Goal: Task Accomplishment & Management: Complete application form

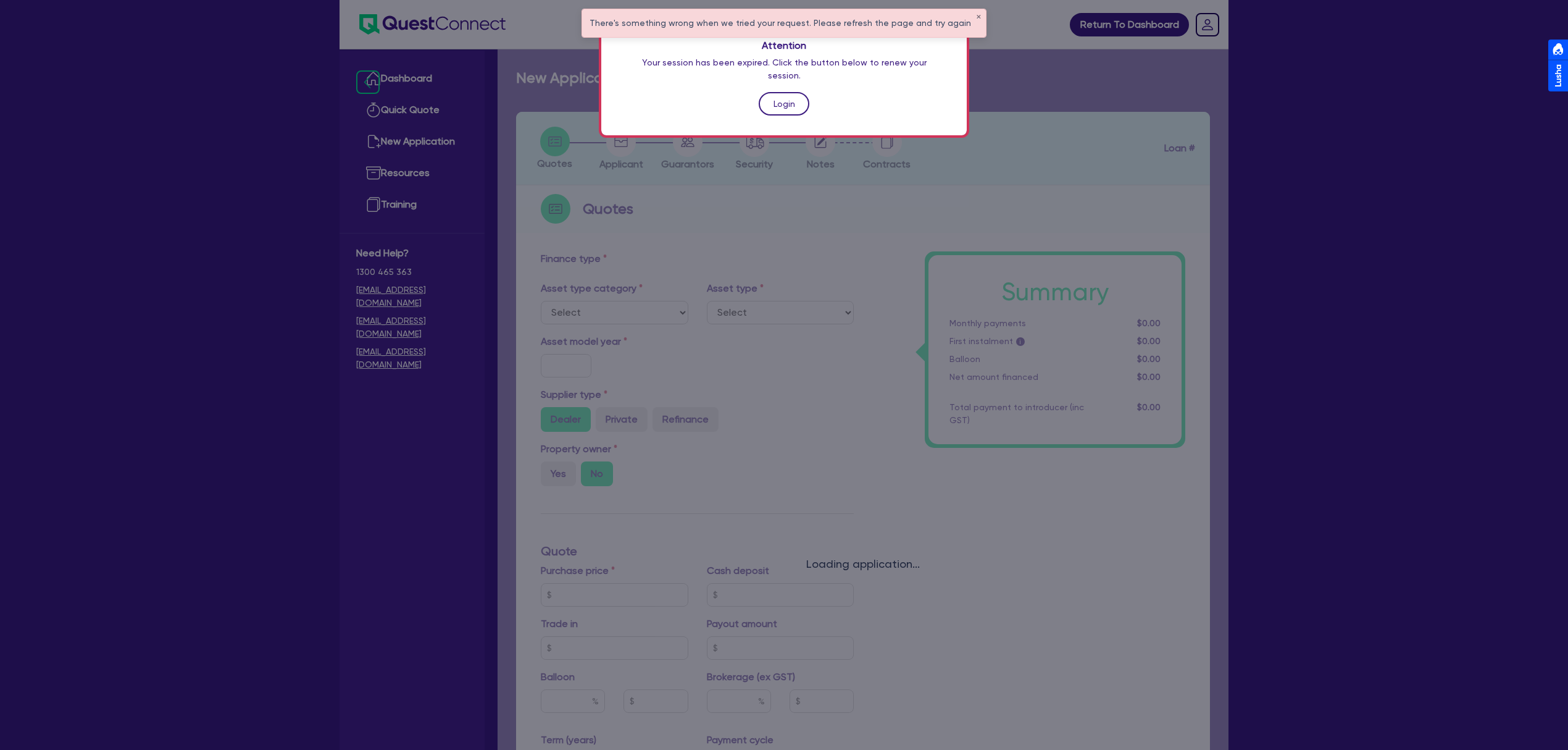
click at [783, 99] on link "Login" at bounding box center [784, 104] width 51 height 23
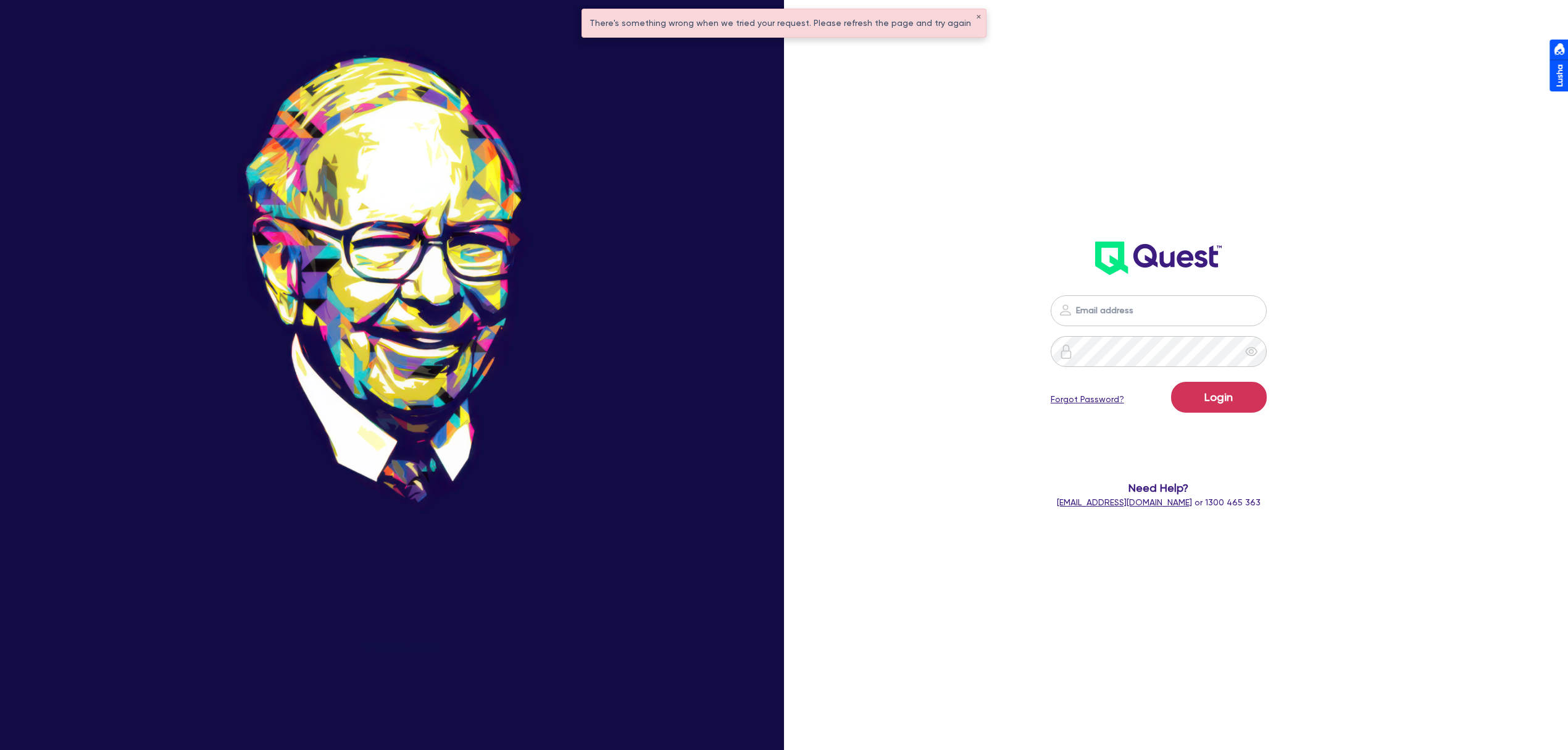
click at [0, 749] on nordpass-portal at bounding box center [0, 750] width 0 height 0
type input "dean.tinellis@quest.finance"
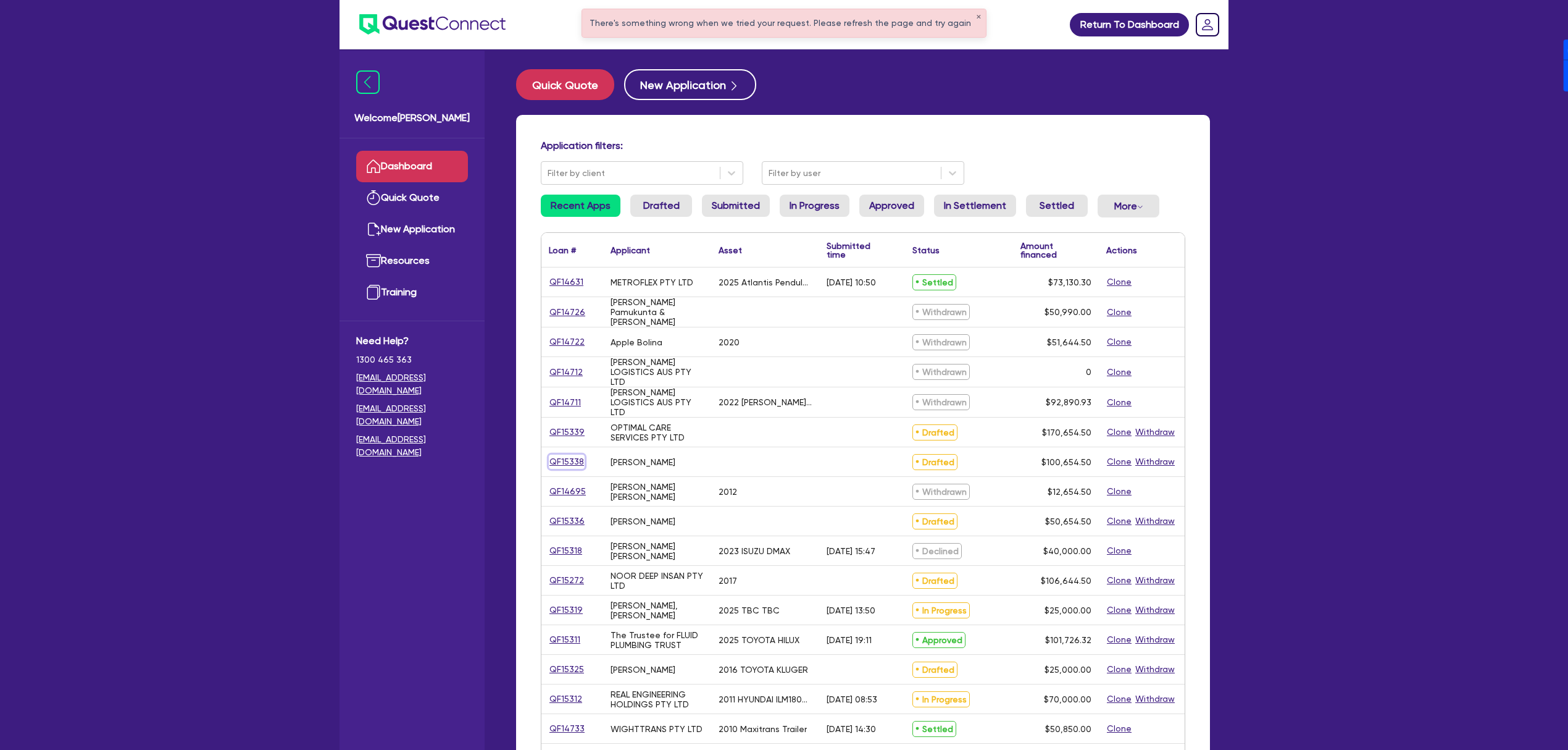
click at [570, 460] on link "QF15338" at bounding box center [567, 462] width 36 height 14
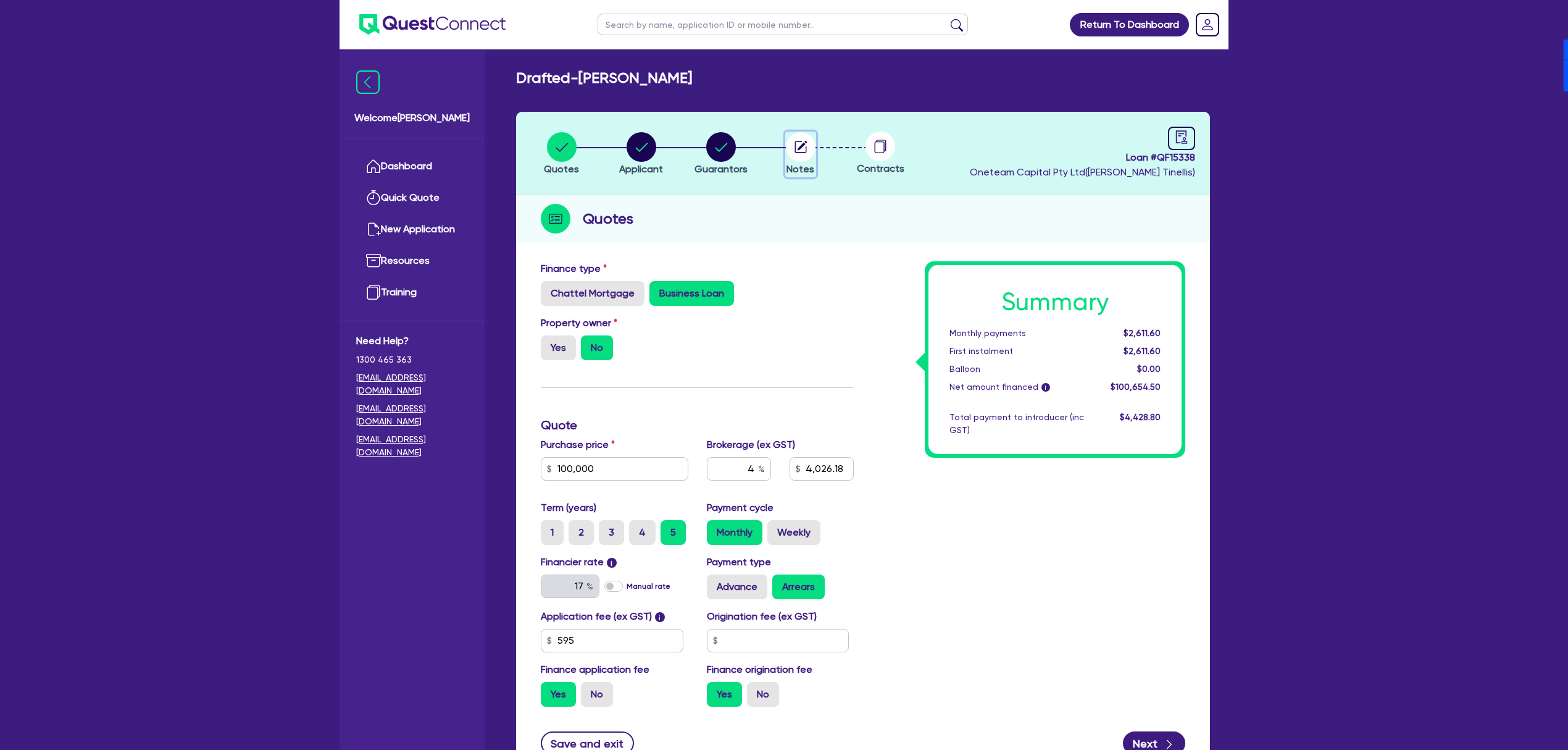
click at [800, 156] on circle "button" at bounding box center [801, 147] width 30 height 30
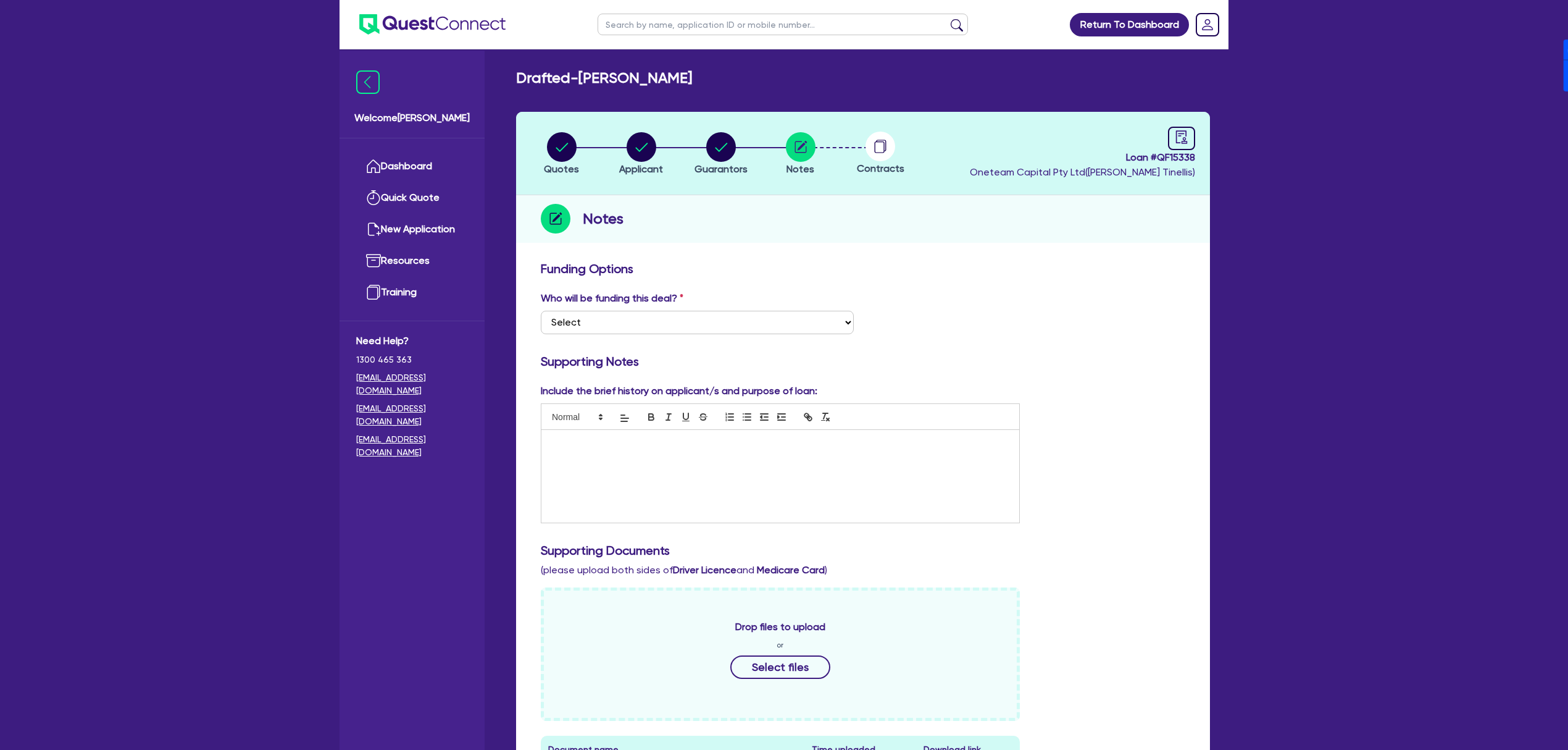
click at [736, 16] on input "text" at bounding box center [783, 24] width 371 height 22
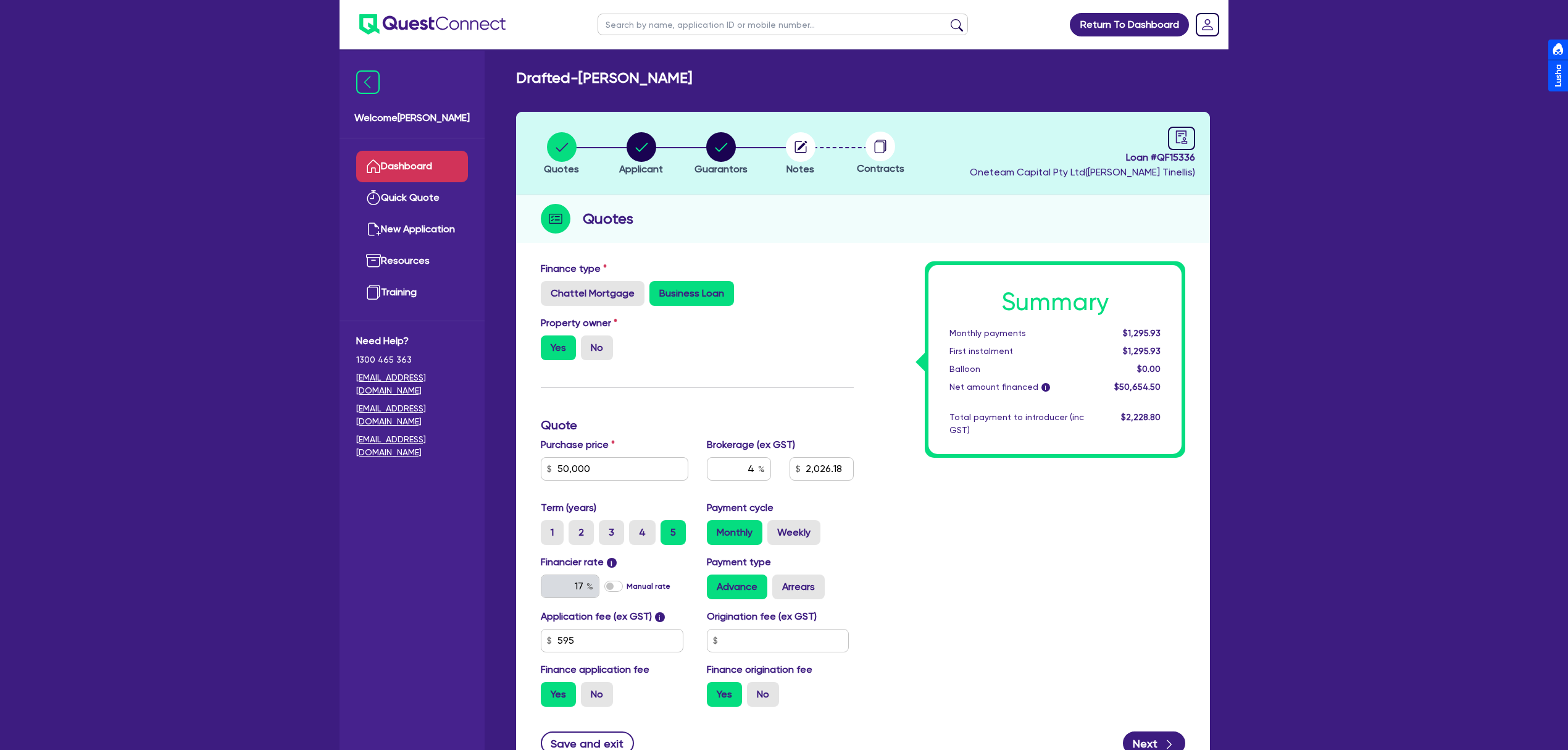
click at [396, 171] on link "Dashboard" at bounding box center [412, 166] width 112 height 32
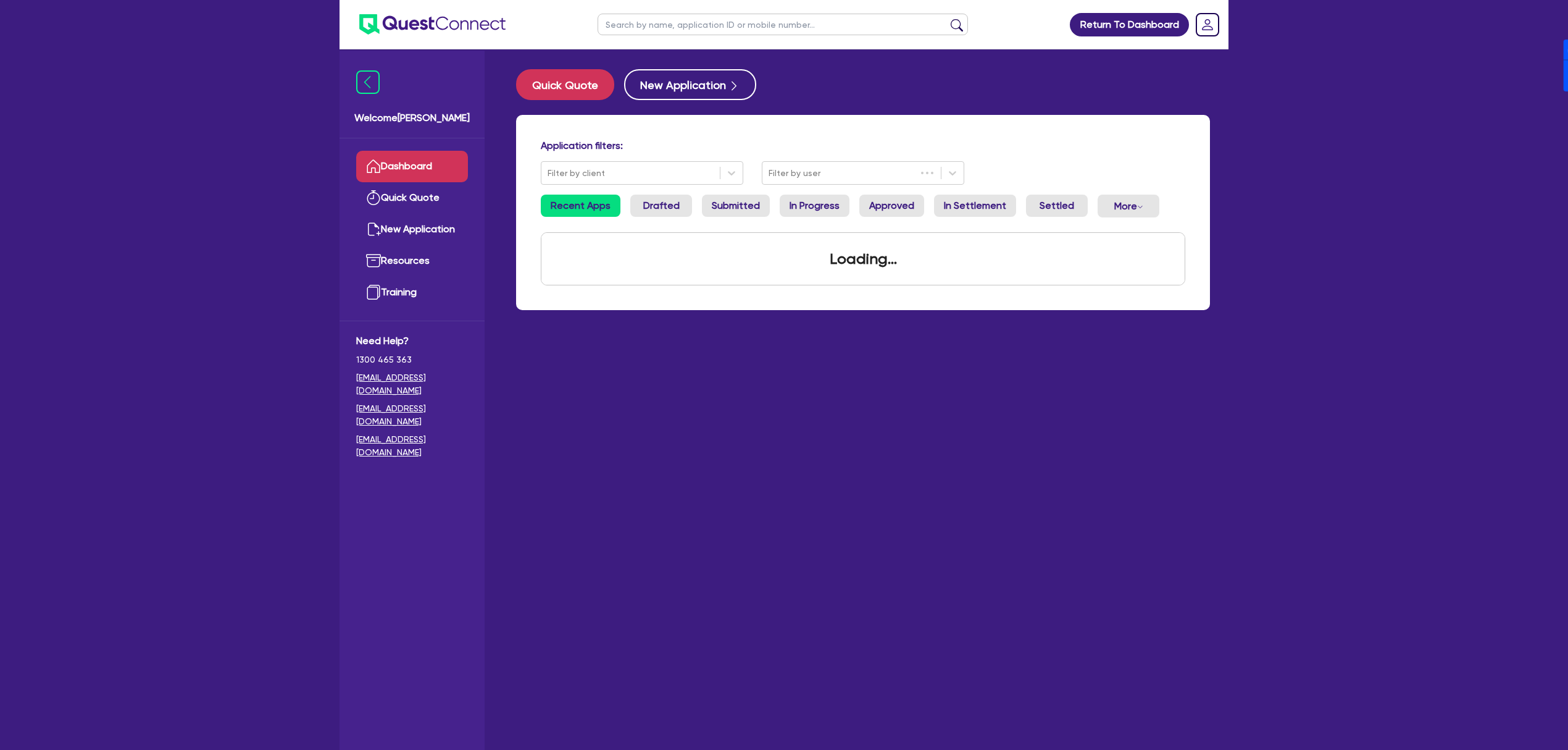
click at [726, 23] on input "text" at bounding box center [783, 24] width 371 height 22
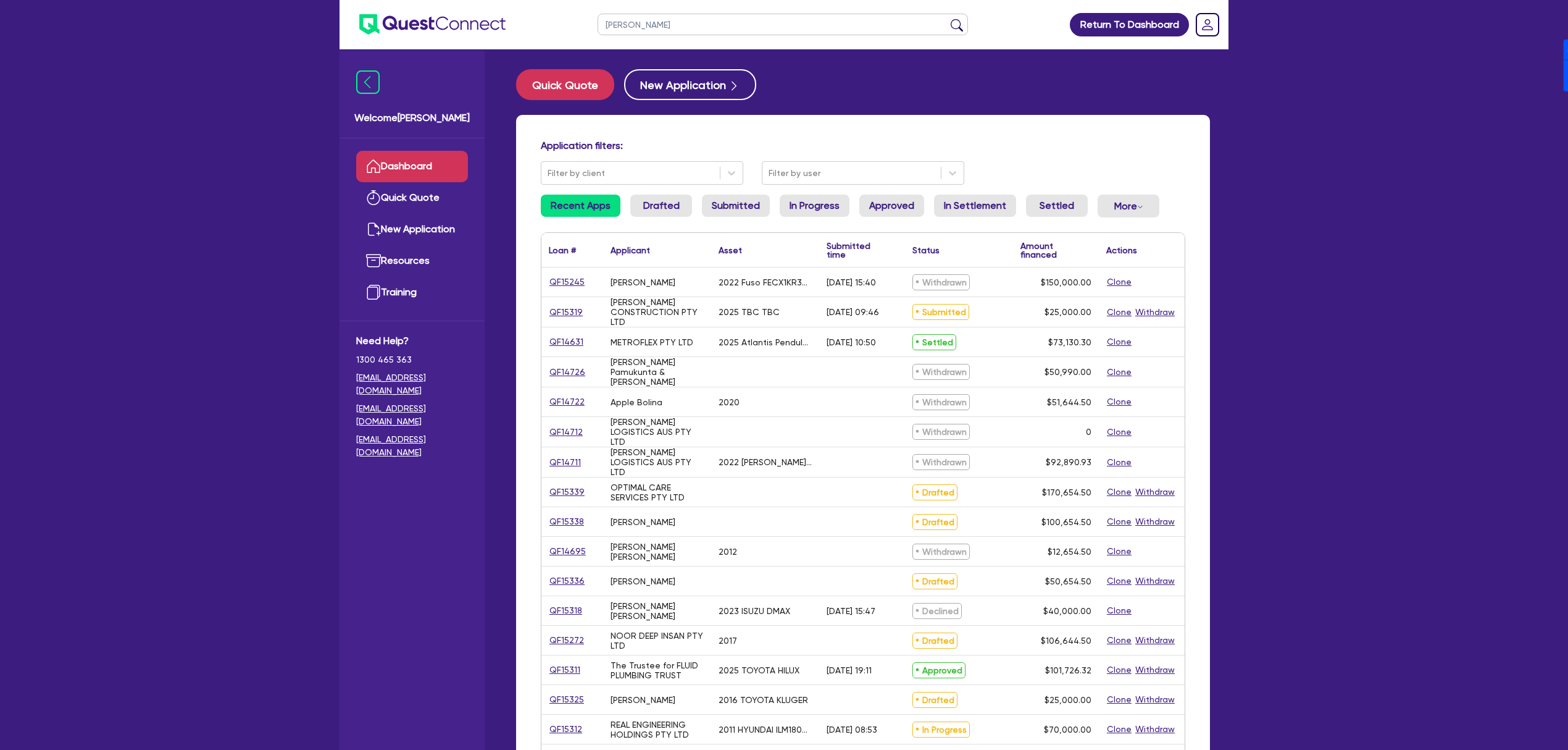
type input "[PERSON_NAME]"
click at [947, 18] on button "submit" at bounding box center [957, 27] width 20 height 18
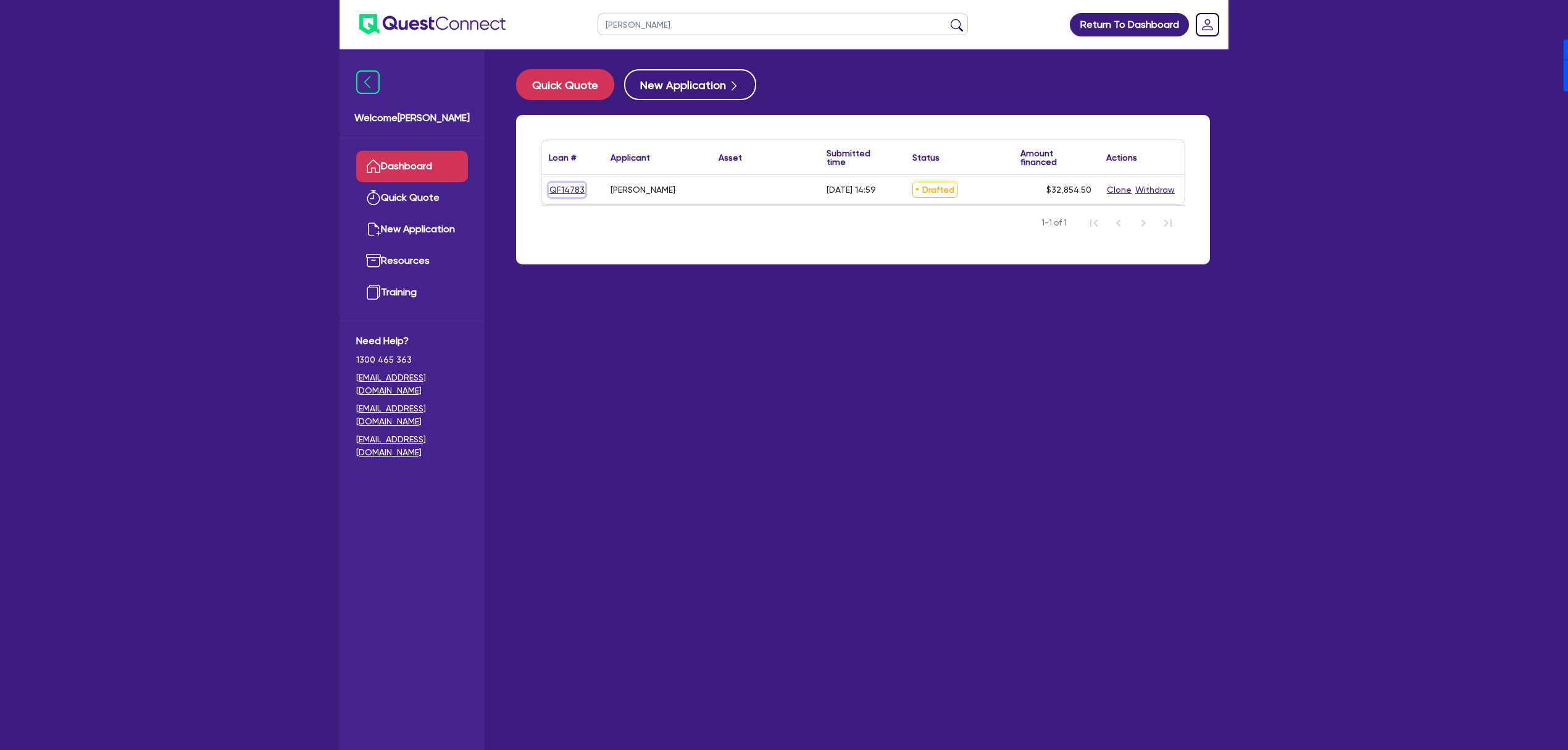
click at [567, 191] on link "QF14783" at bounding box center [567, 190] width 37 height 14
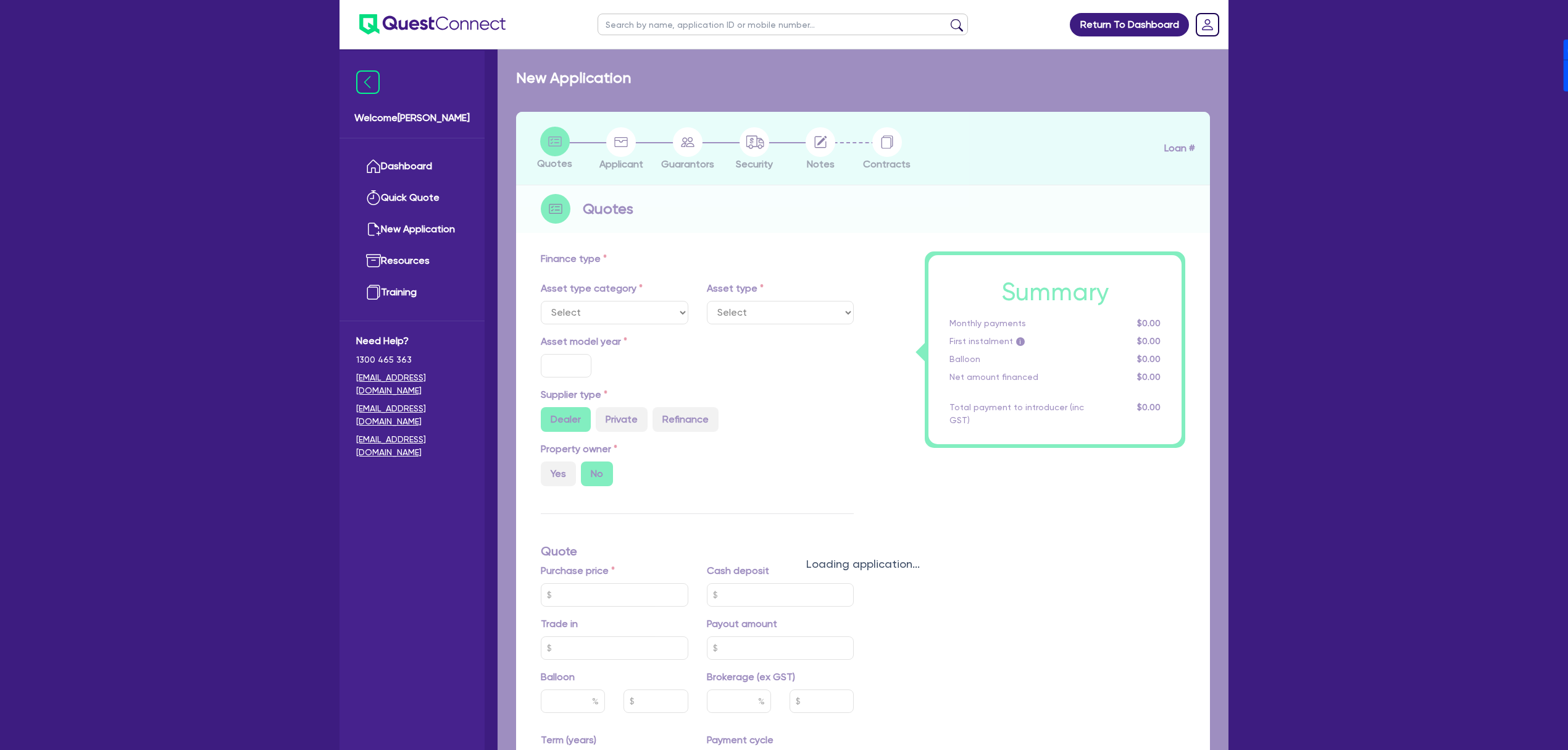
type input "30,000"
type input "17"
type input "2,000"
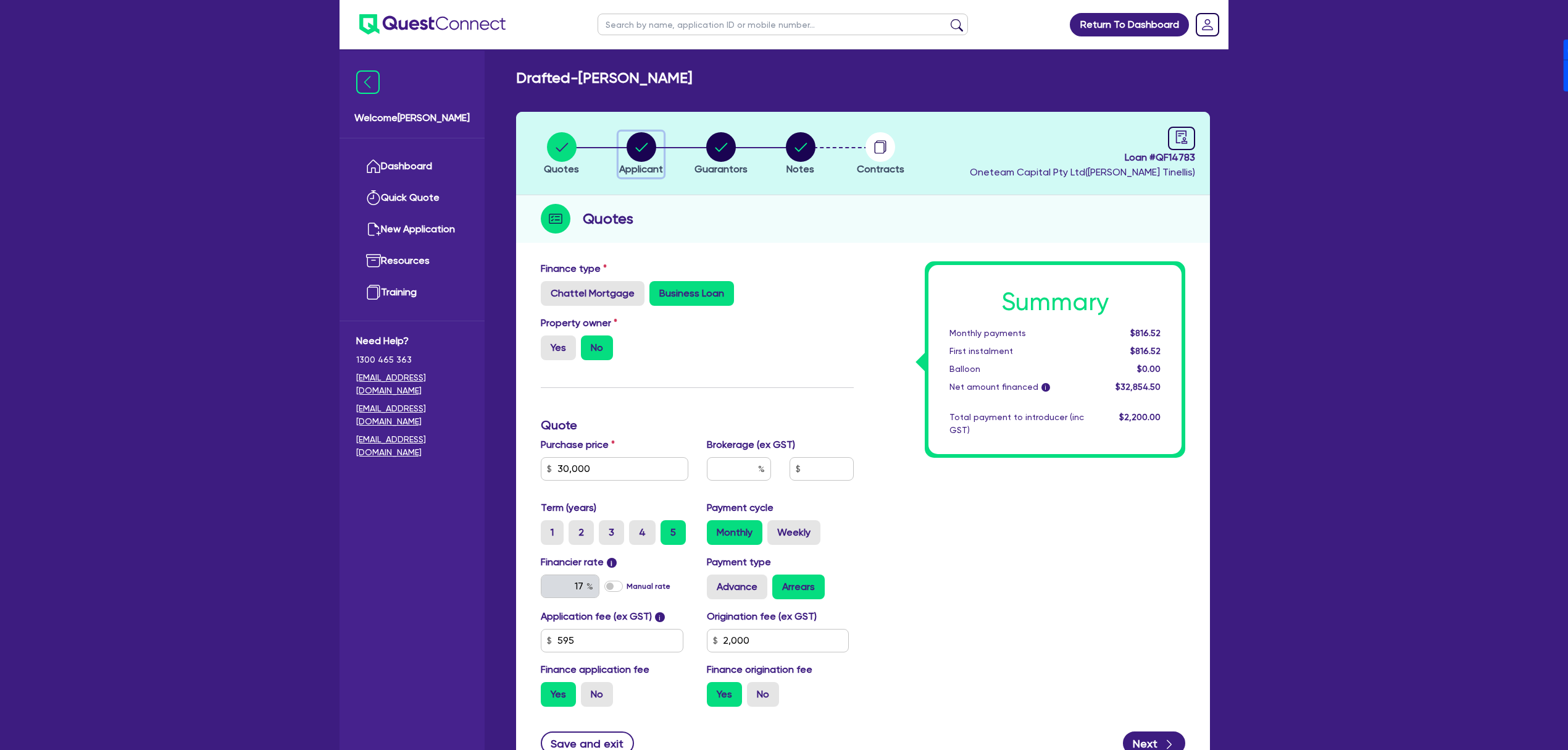
click at [627, 151] on circle "button" at bounding box center [641, 147] width 30 height 30
select select "SOLE_TRADER"
select select "ACCOMODATION_FOOD"
select select "HOTELS"
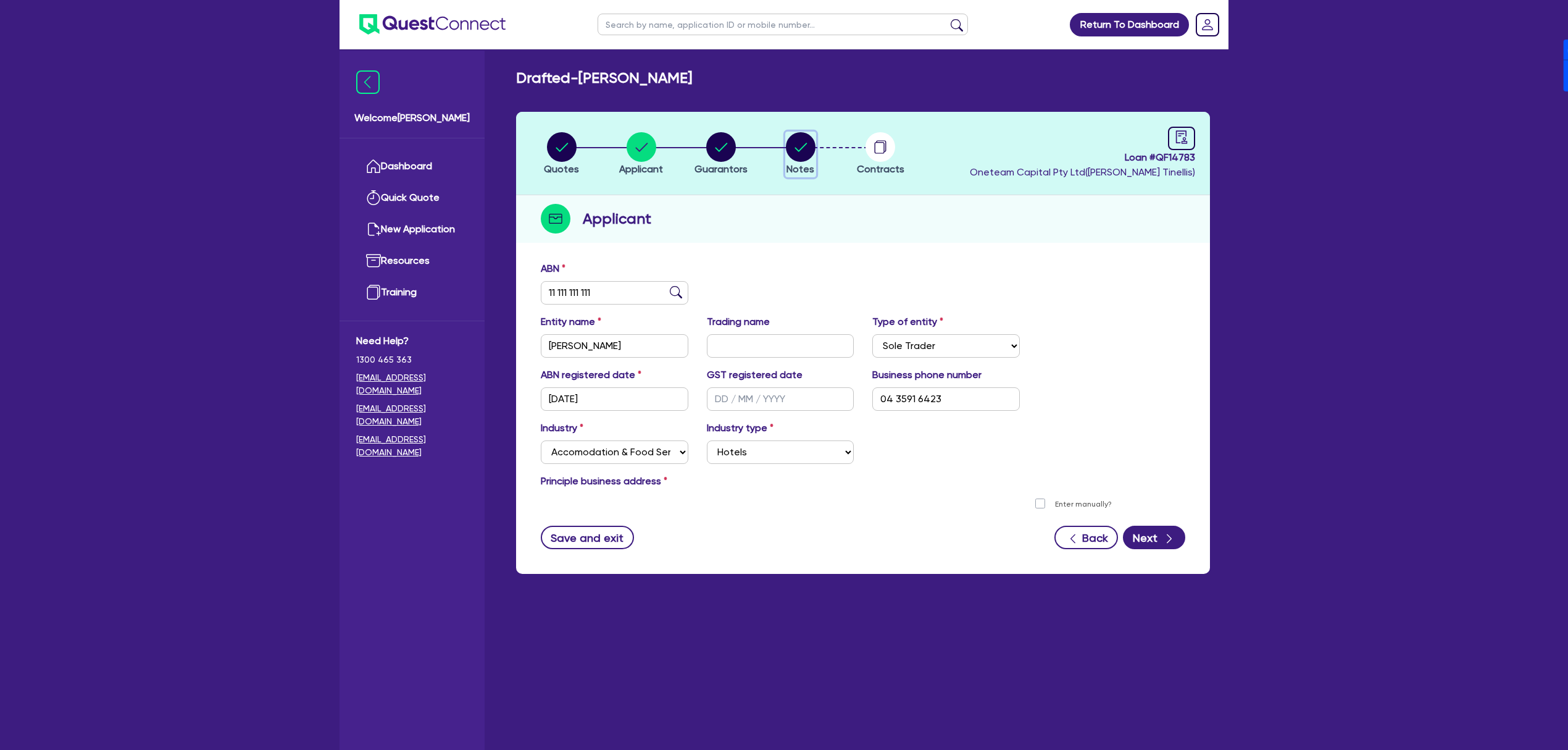
click at [791, 156] on circle "button" at bounding box center [801, 147] width 30 height 30
select select "Other"
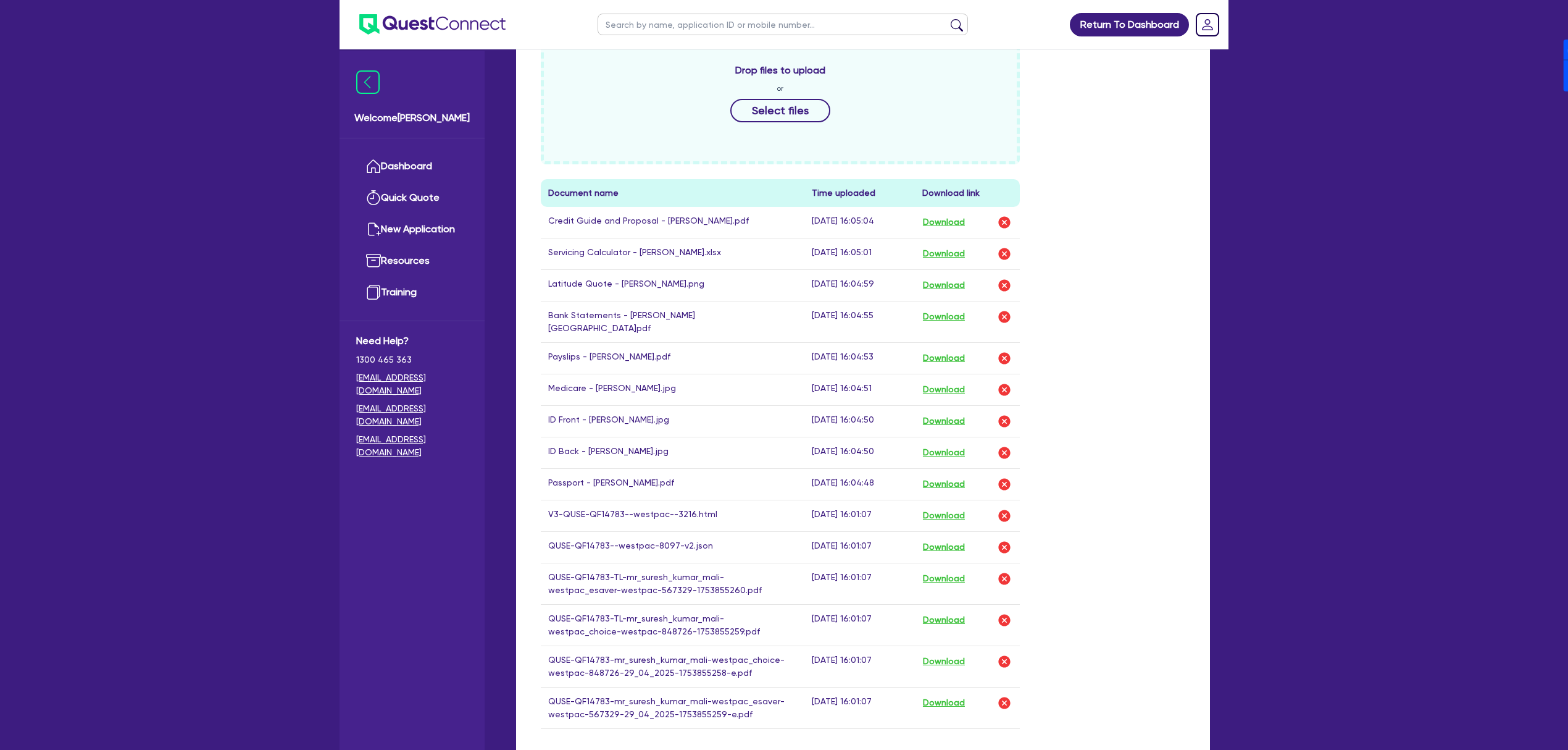
scroll to position [658, 0]
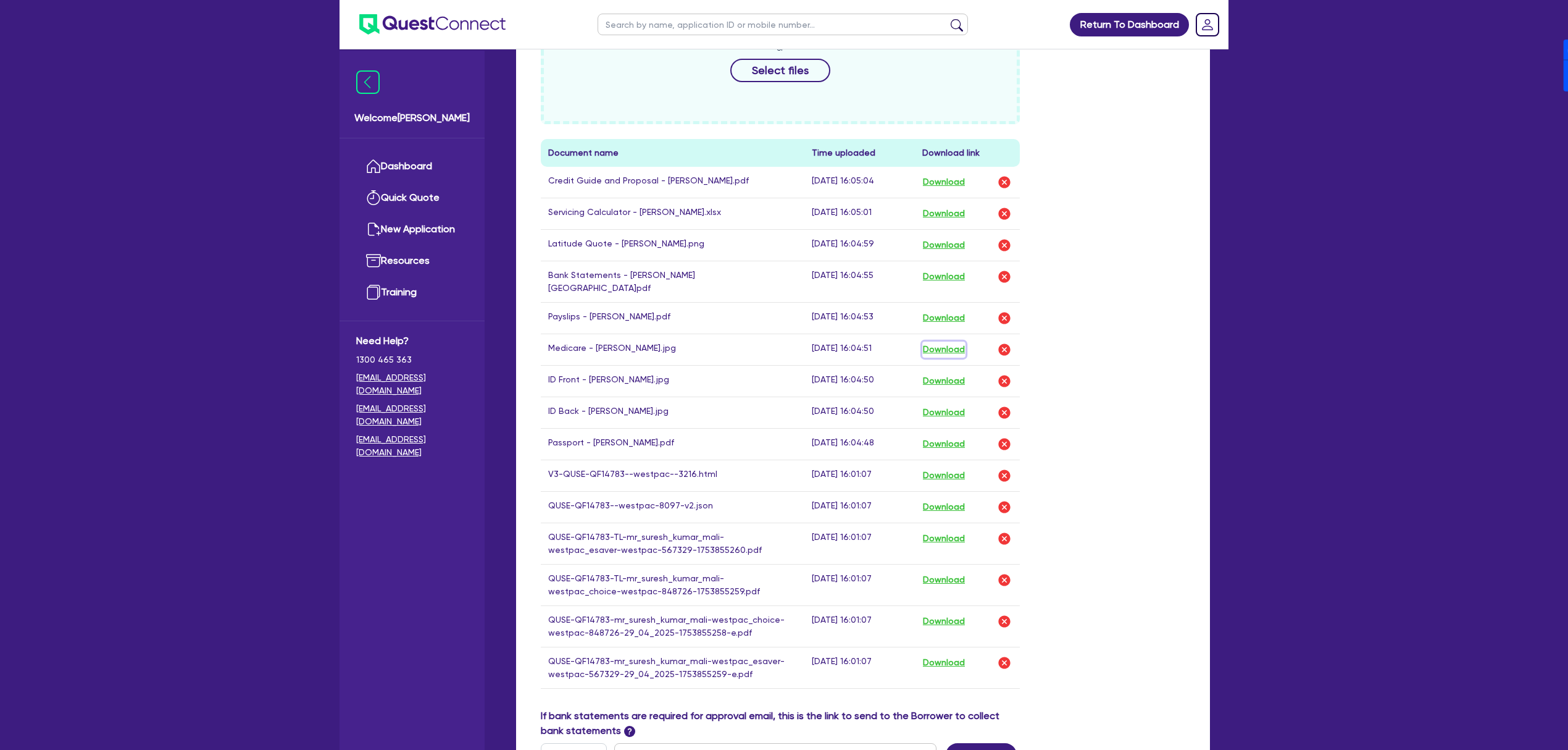
click at [942, 344] on button "Download" at bounding box center [944, 349] width 43 height 16
click at [947, 379] on button "Download" at bounding box center [944, 381] width 43 height 16
click at [949, 407] on button "Download" at bounding box center [944, 412] width 43 height 16
click at [947, 436] on button "Download" at bounding box center [944, 443] width 43 height 16
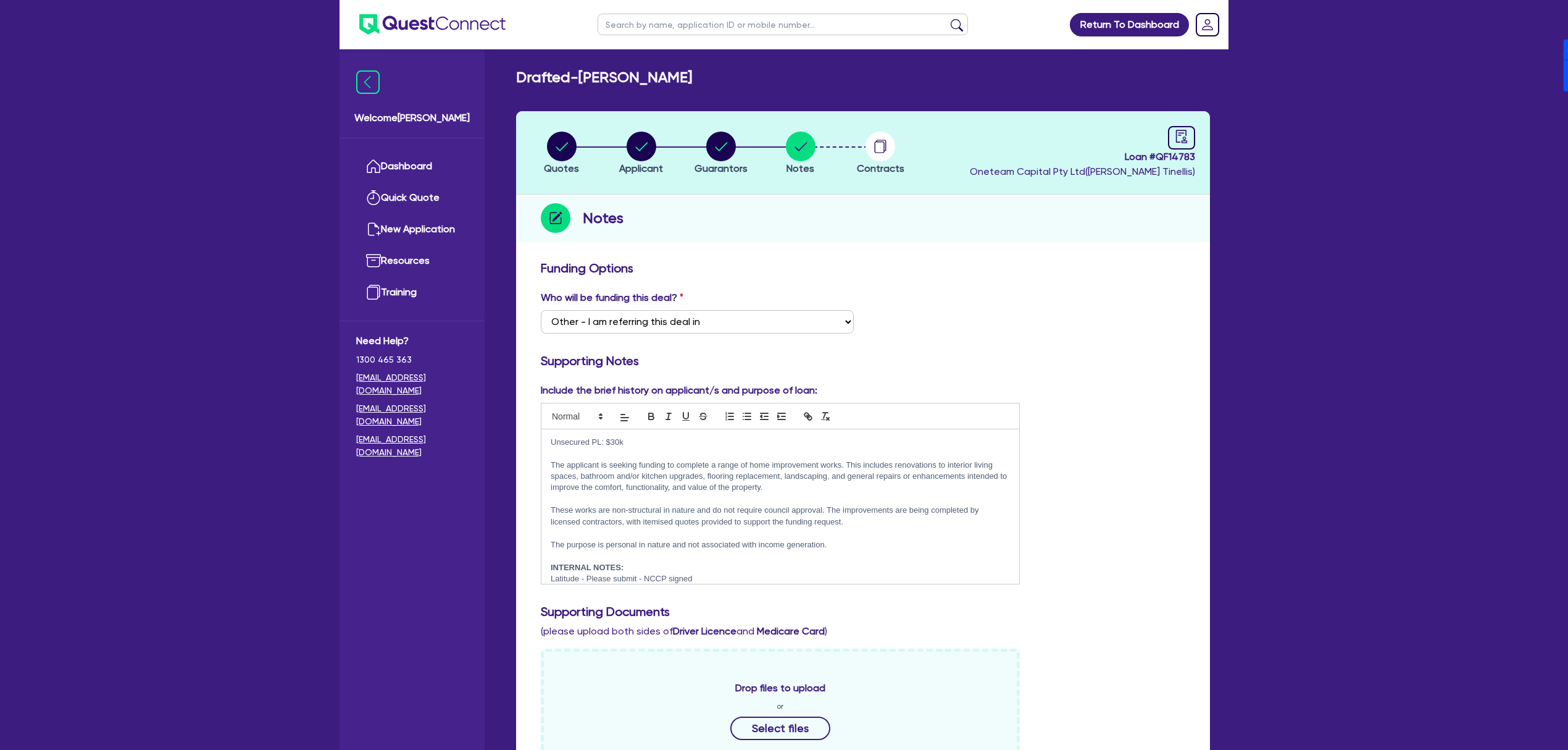
scroll to position [0, 0]
click at [1184, 142] on icon "audit" at bounding box center [1182, 137] width 11 height 13
select select "DRAFTED_AMENDED"
select select "Other"
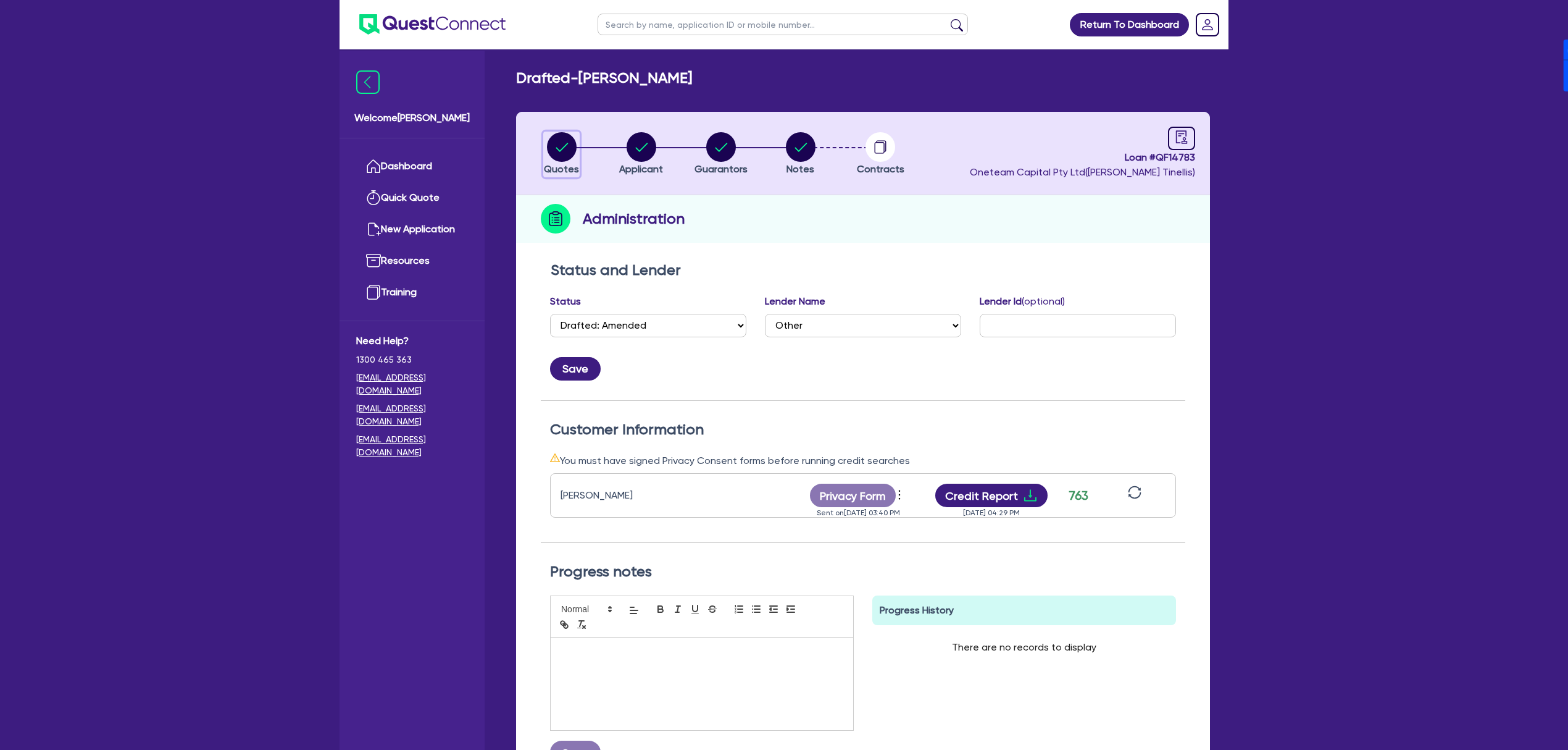
click at [563, 149] on circle "button" at bounding box center [562, 147] width 30 height 30
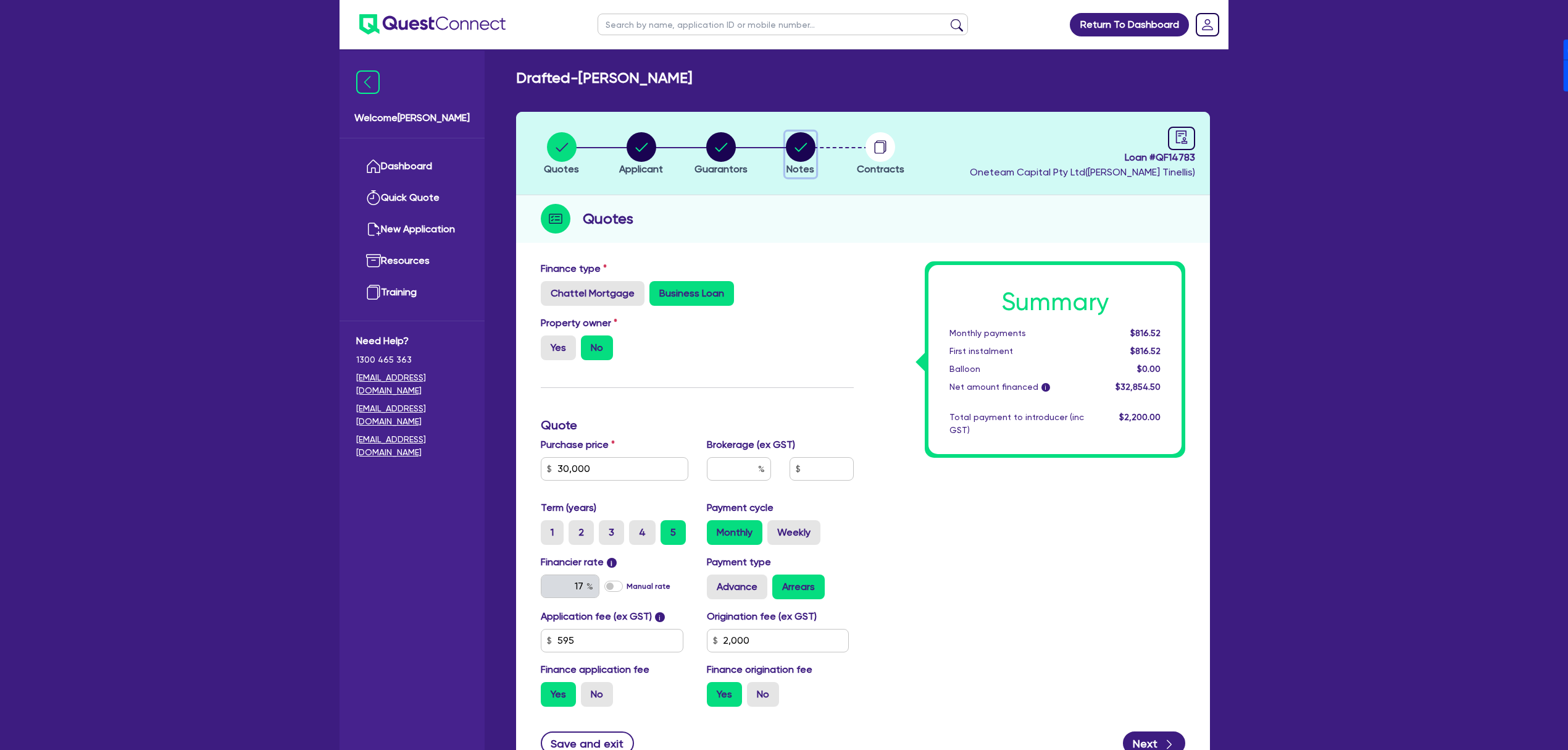
click at [806, 159] on circle "button" at bounding box center [801, 147] width 30 height 30
select select "Other"
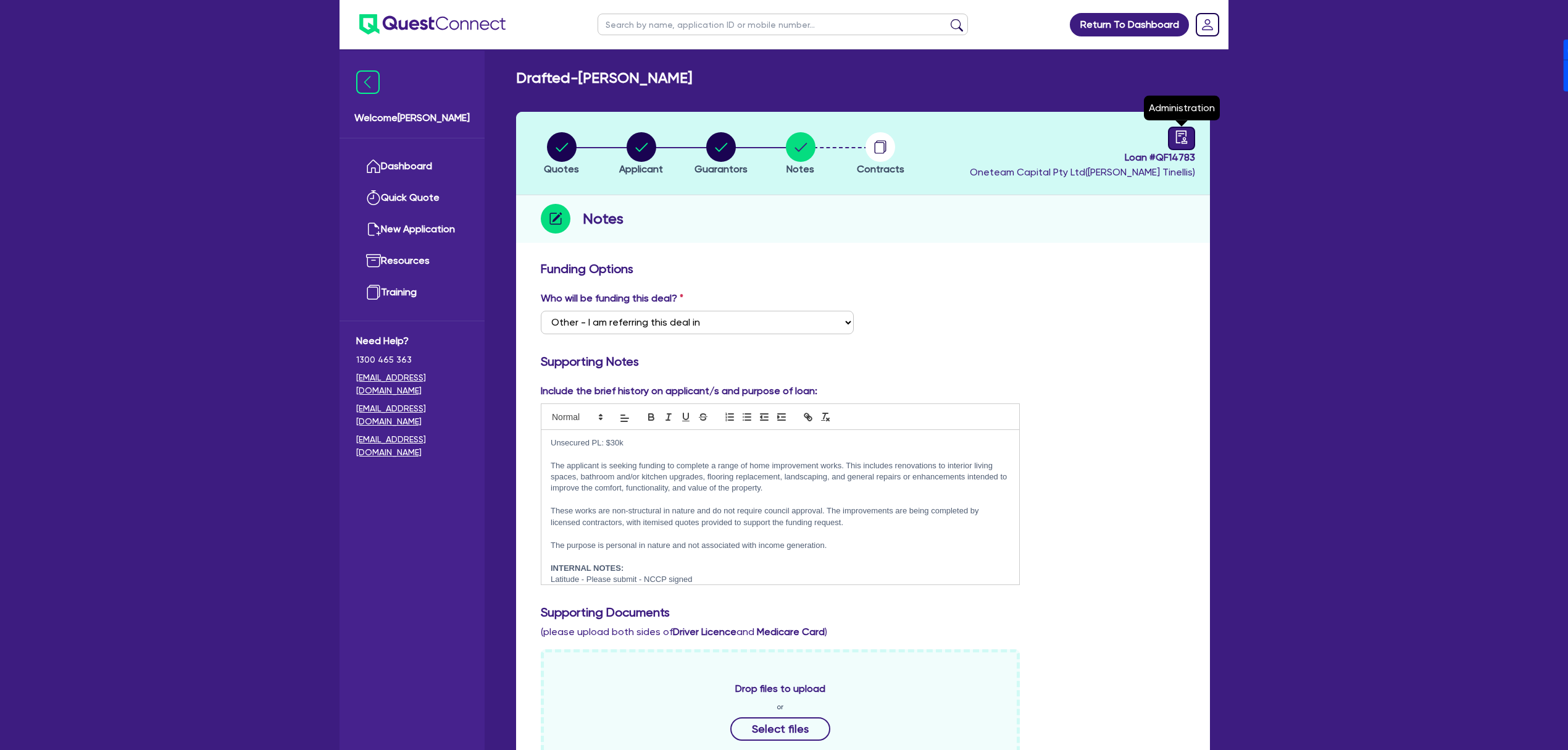
click at [1193, 137] on link at bounding box center [1181, 138] width 27 height 23
select select "DRAFTED_AMENDED"
select select "Other"
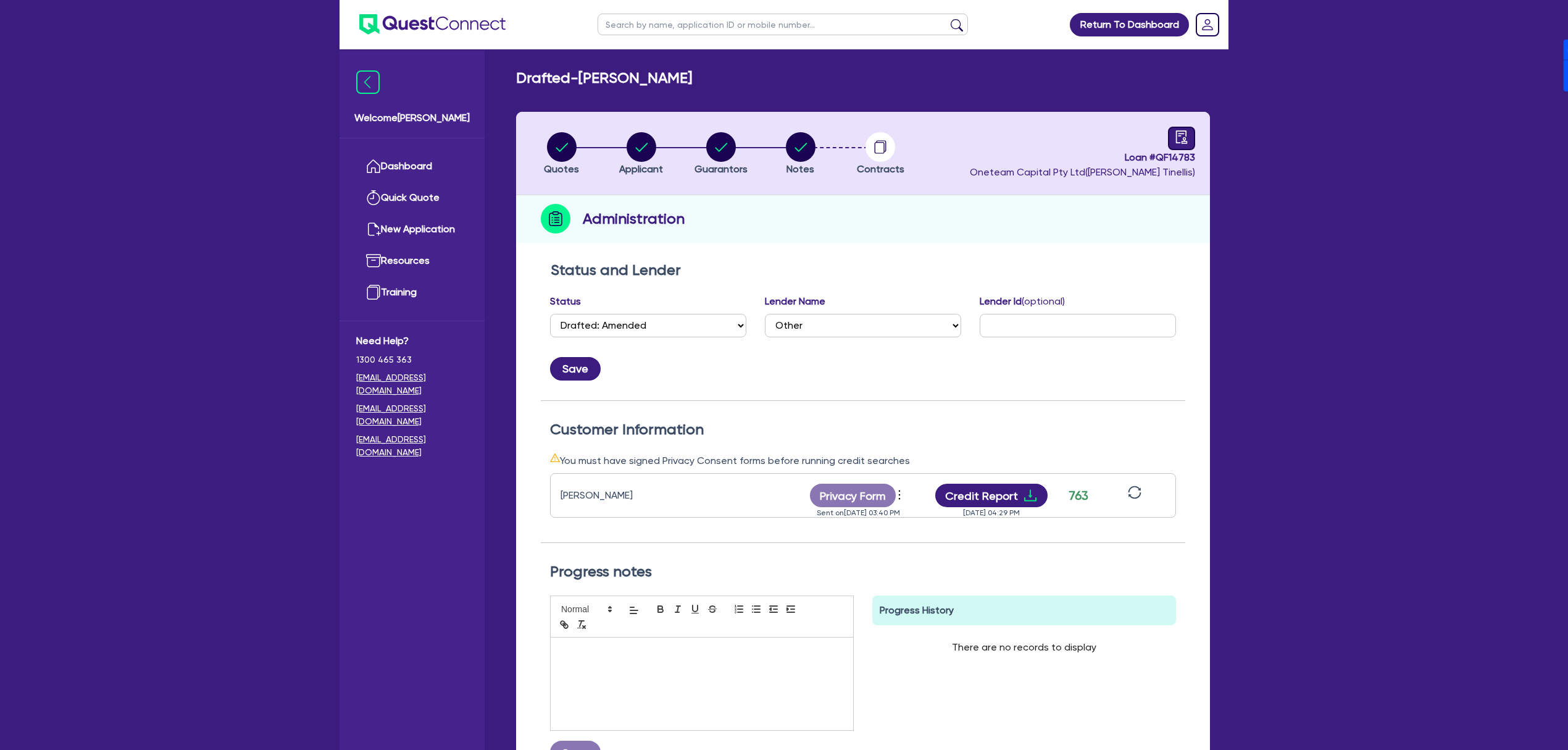
click at [1171, 145] on link at bounding box center [1181, 138] width 27 height 23
click at [891, 149] on circle "button" at bounding box center [880, 147] width 30 height 30
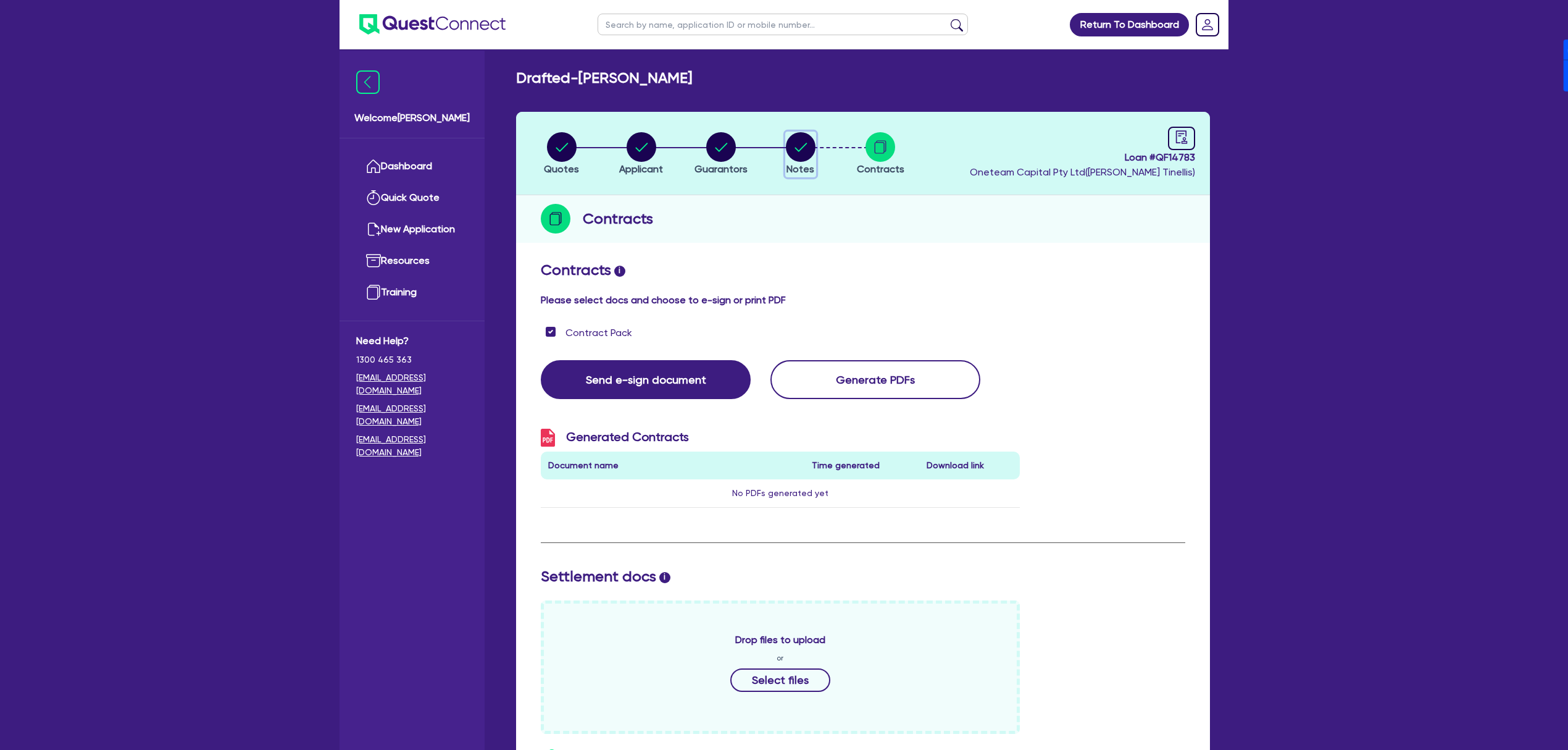
click at [809, 145] on circle "button" at bounding box center [801, 147] width 30 height 30
select select "Other"
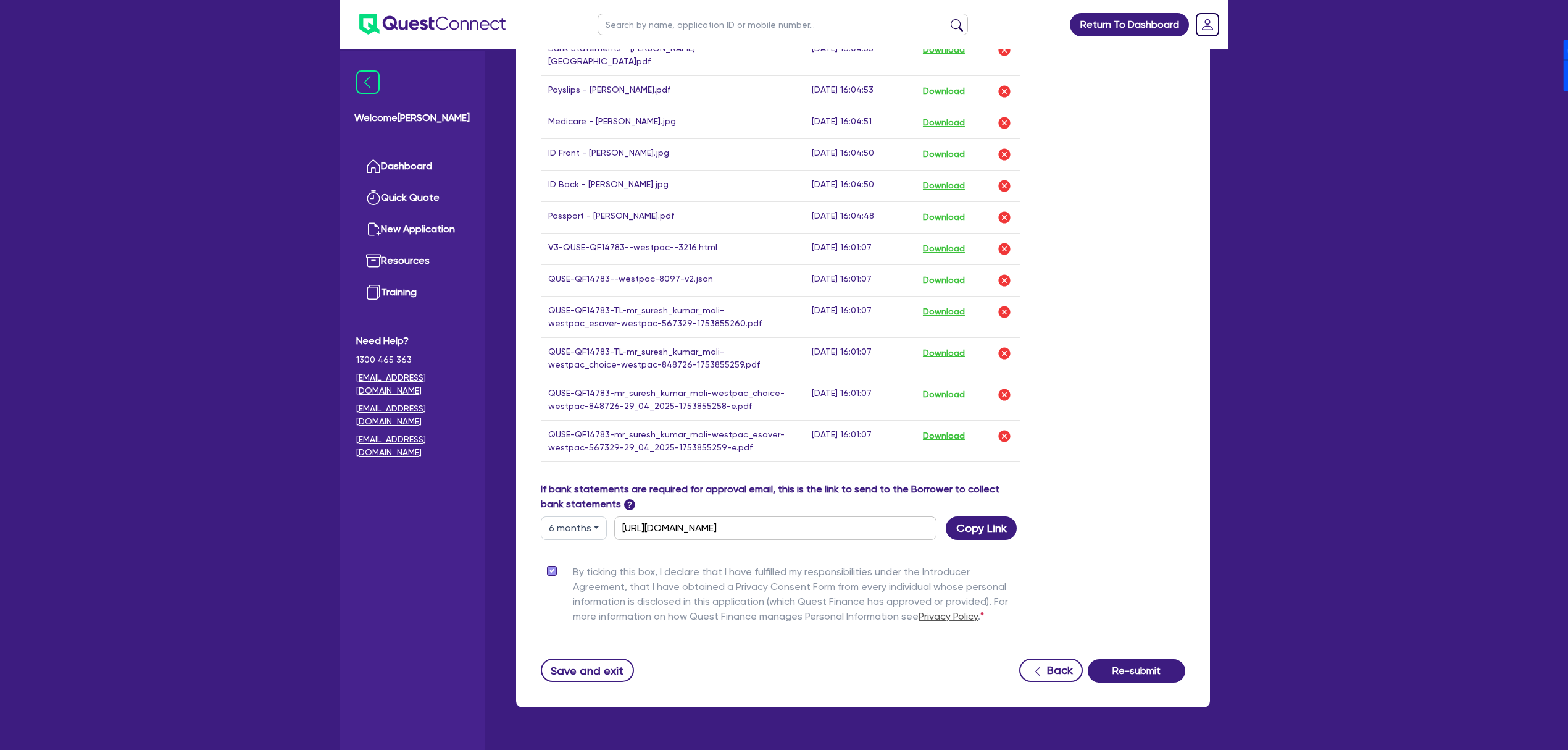
scroll to position [905, 0]
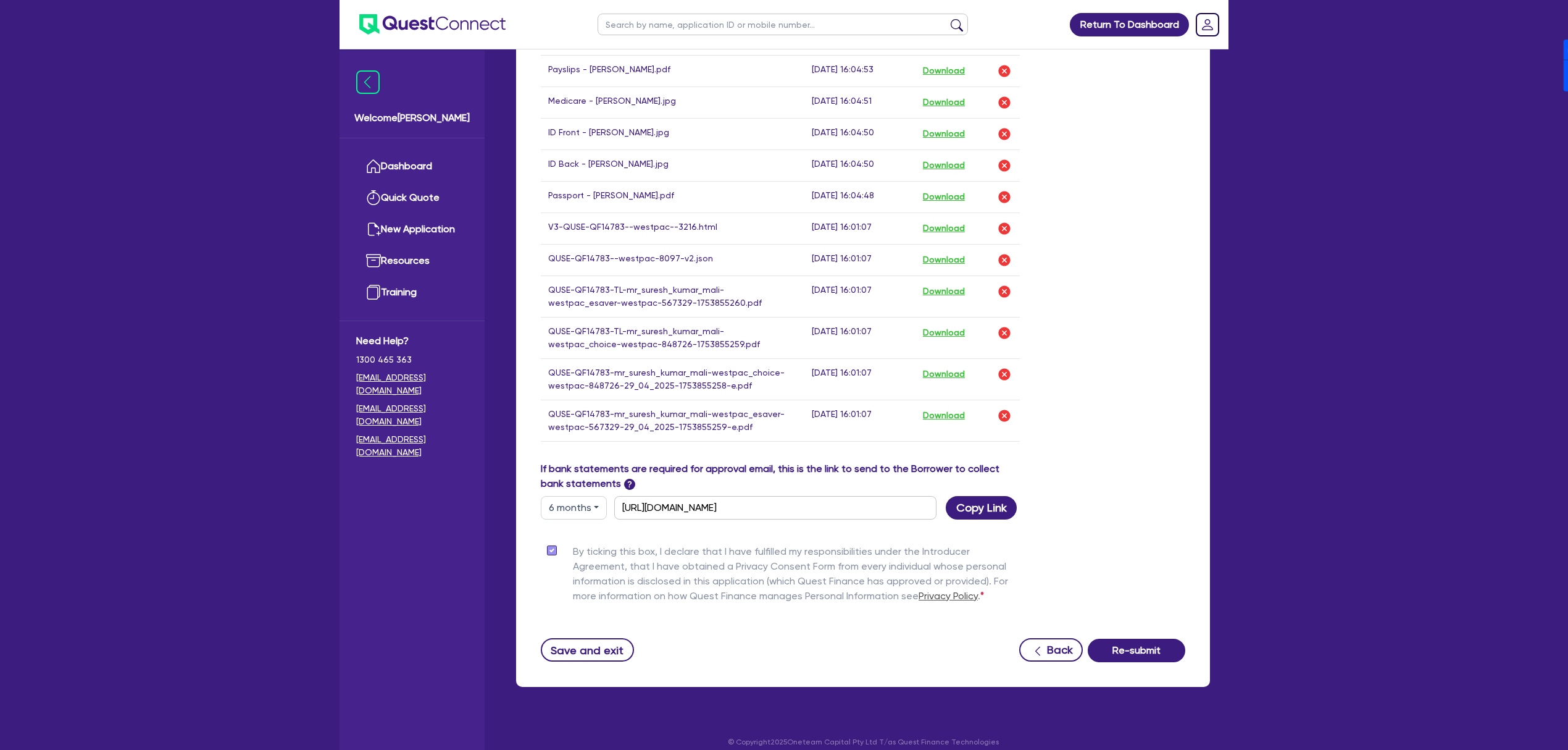
click at [562, 507] on button "6 months" at bounding box center [574, 507] width 66 height 23
click at [581, 531] on link "3 months" at bounding box center [590, 536] width 97 height 23
type input "[URL][DOMAIN_NAME]"
click at [980, 510] on button "Copy Link" at bounding box center [981, 507] width 71 height 23
click at [400, 164] on link "Dashboard" at bounding box center [412, 166] width 112 height 32
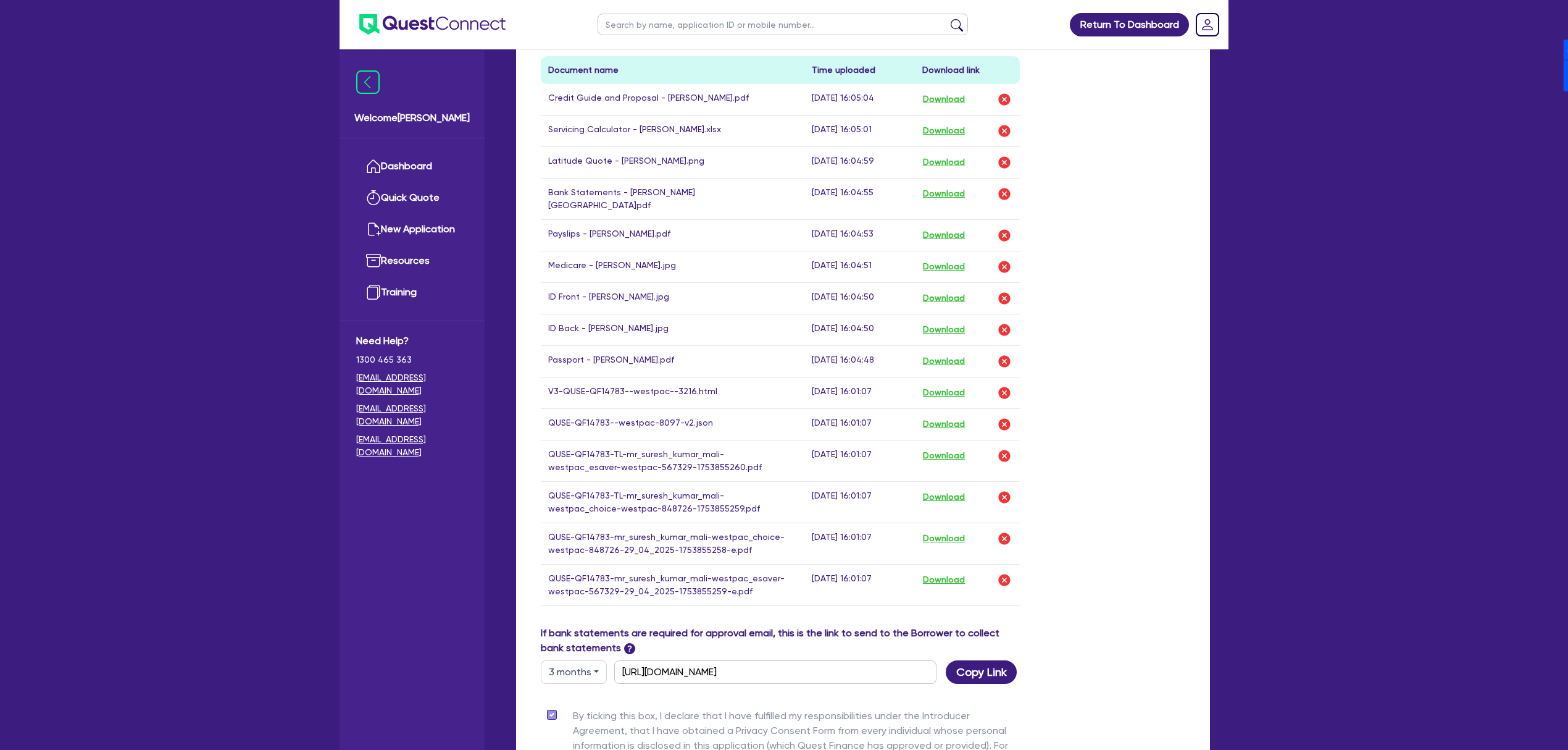
scroll to position [751, 0]
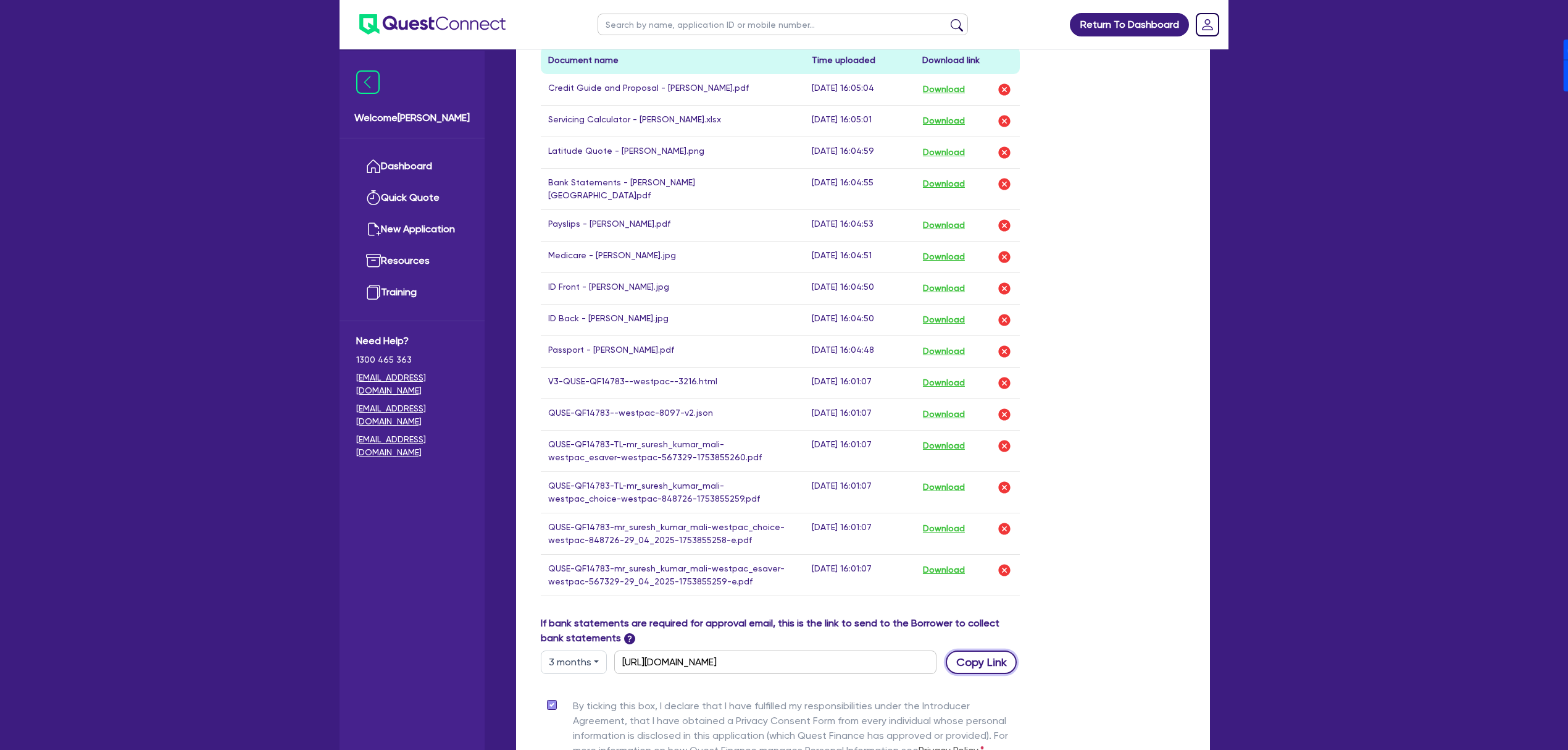
click at [984, 665] on button "Copy Link" at bounding box center [981, 661] width 71 height 23
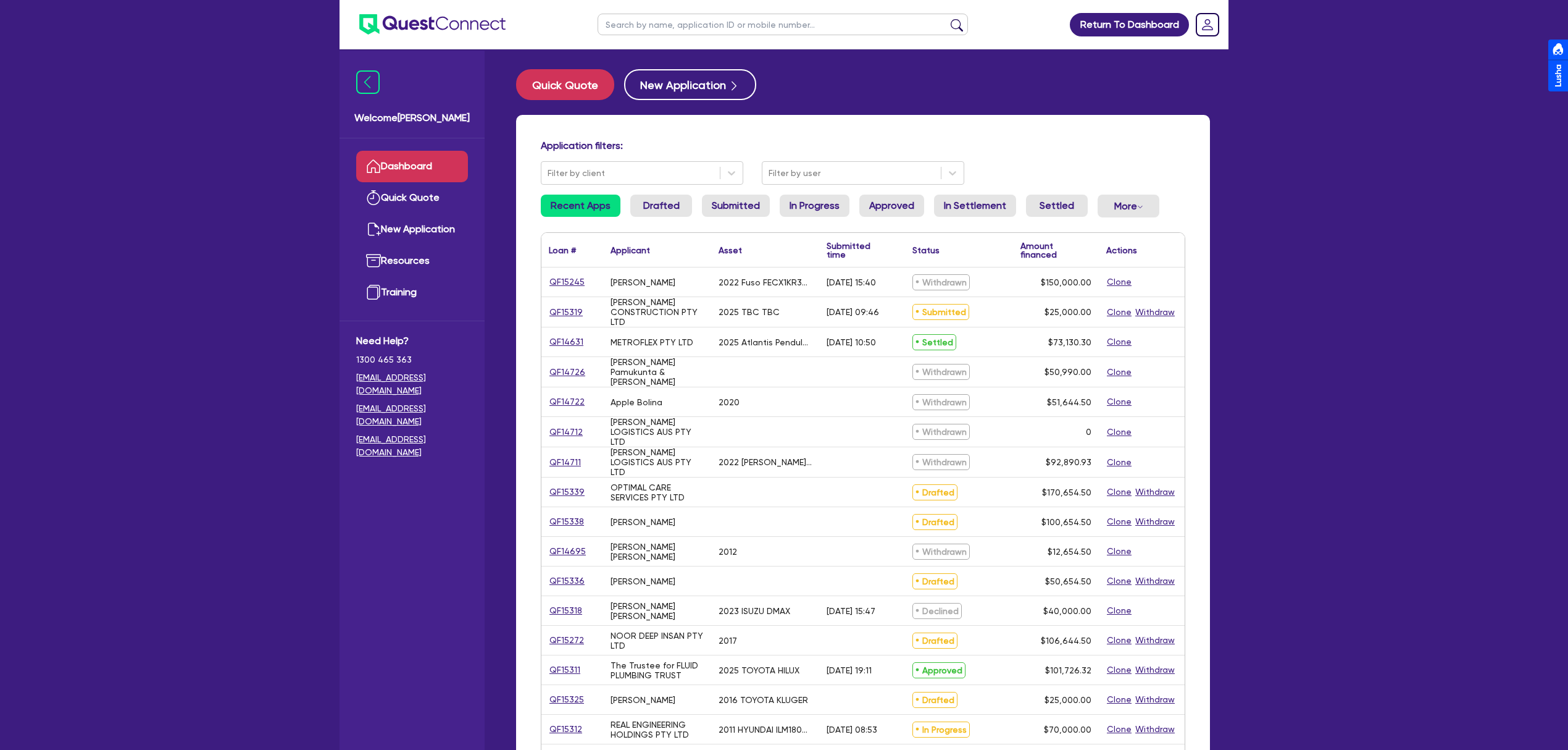
click at [717, 26] on input "text" at bounding box center [783, 24] width 371 height 22
type input "PERKY PANTRY"
click at [947, 18] on button "submit" at bounding box center [957, 27] width 20 height 18
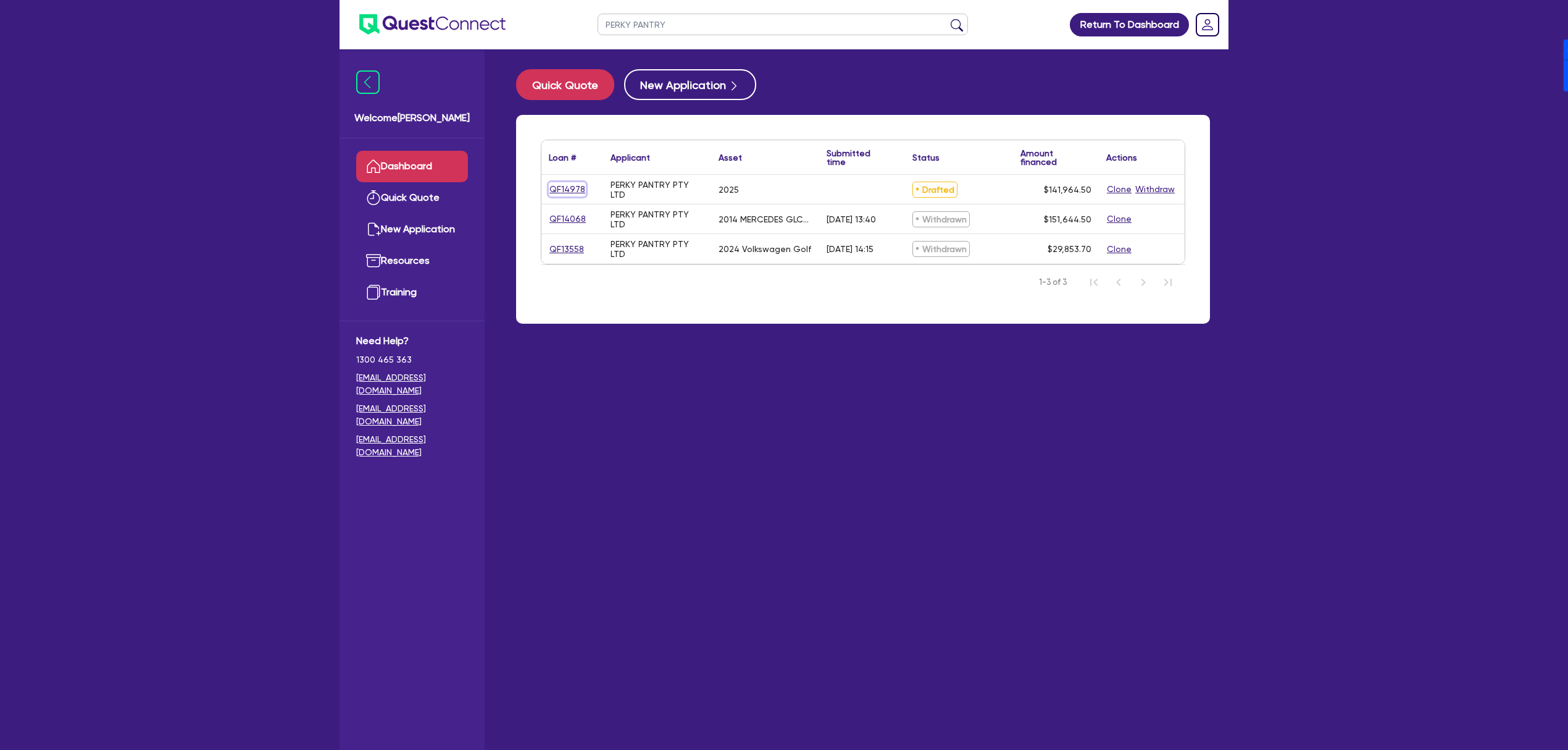
click at [571, 185] on link "QF14978" at bounding box center [567, 189] width 37 height 14
select select "CARS_AND_LIGHT_TRUCKS"
select select "PASSENGER_VEHICLES"
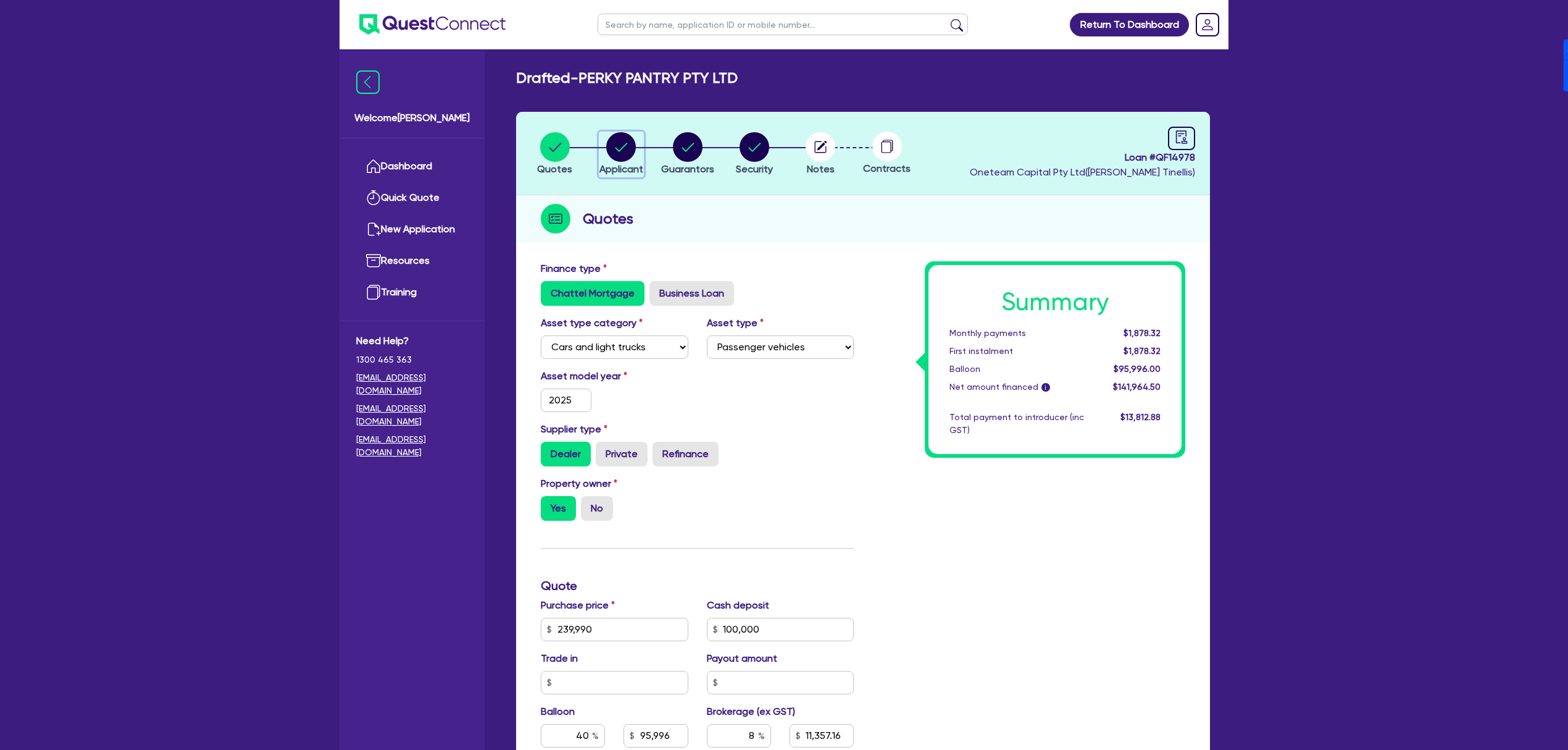
click at [625, 143] on circle "button" at bounding box center [621, 147] width 30 height 30
select select "COMPANY"
select select "ACCOMODATION_FOOD"
select select "CAFES"
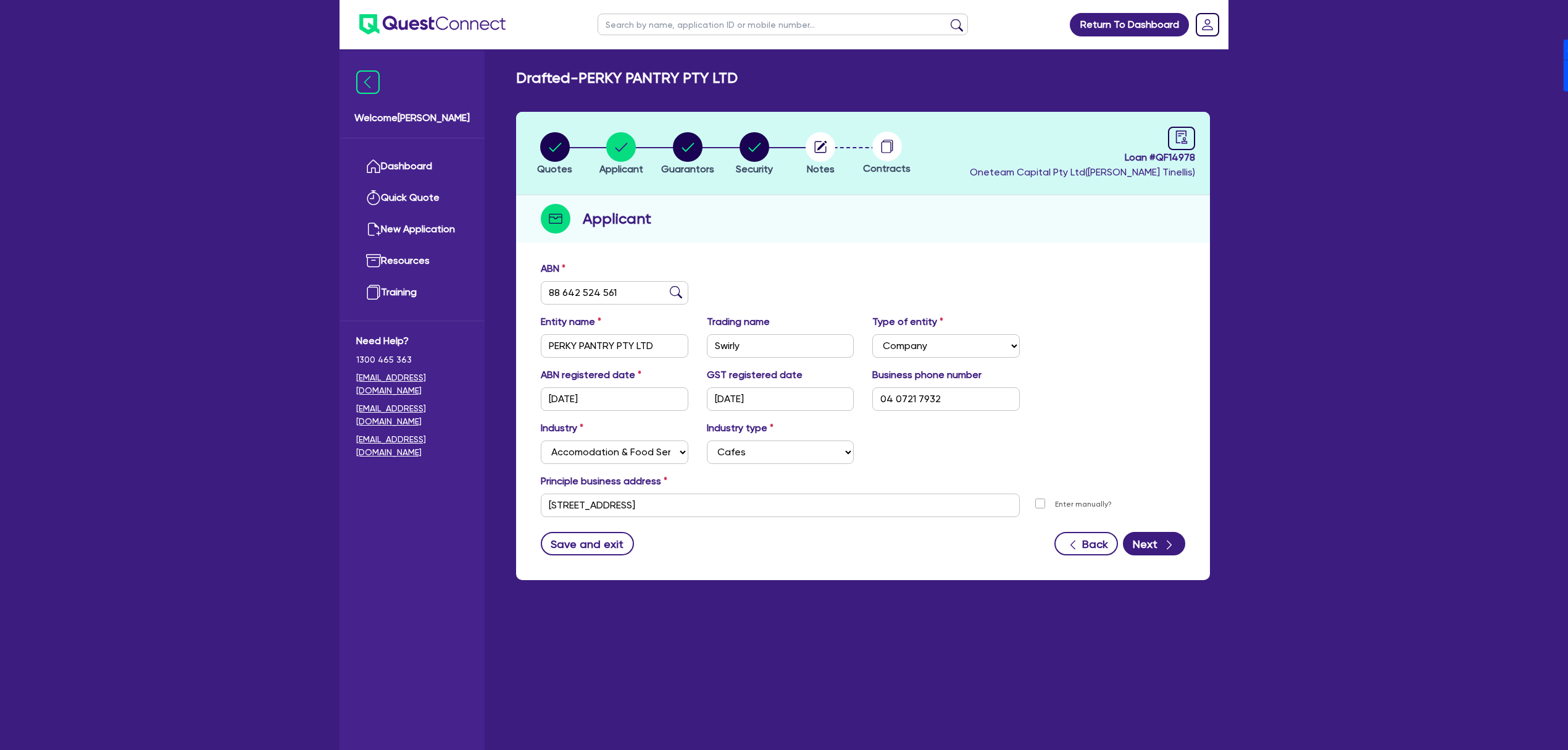
click at [625, 276] on div "ABN 88 642 524 561" at bounding box center [615, 283] width 166 height 43
click at [629, 285] on input "88 642 524 561" at bounding box center [614, 293] width 147 height 23
click at [808, 146] on circle "button" at bounding box center [820, 147] width 30 height 30
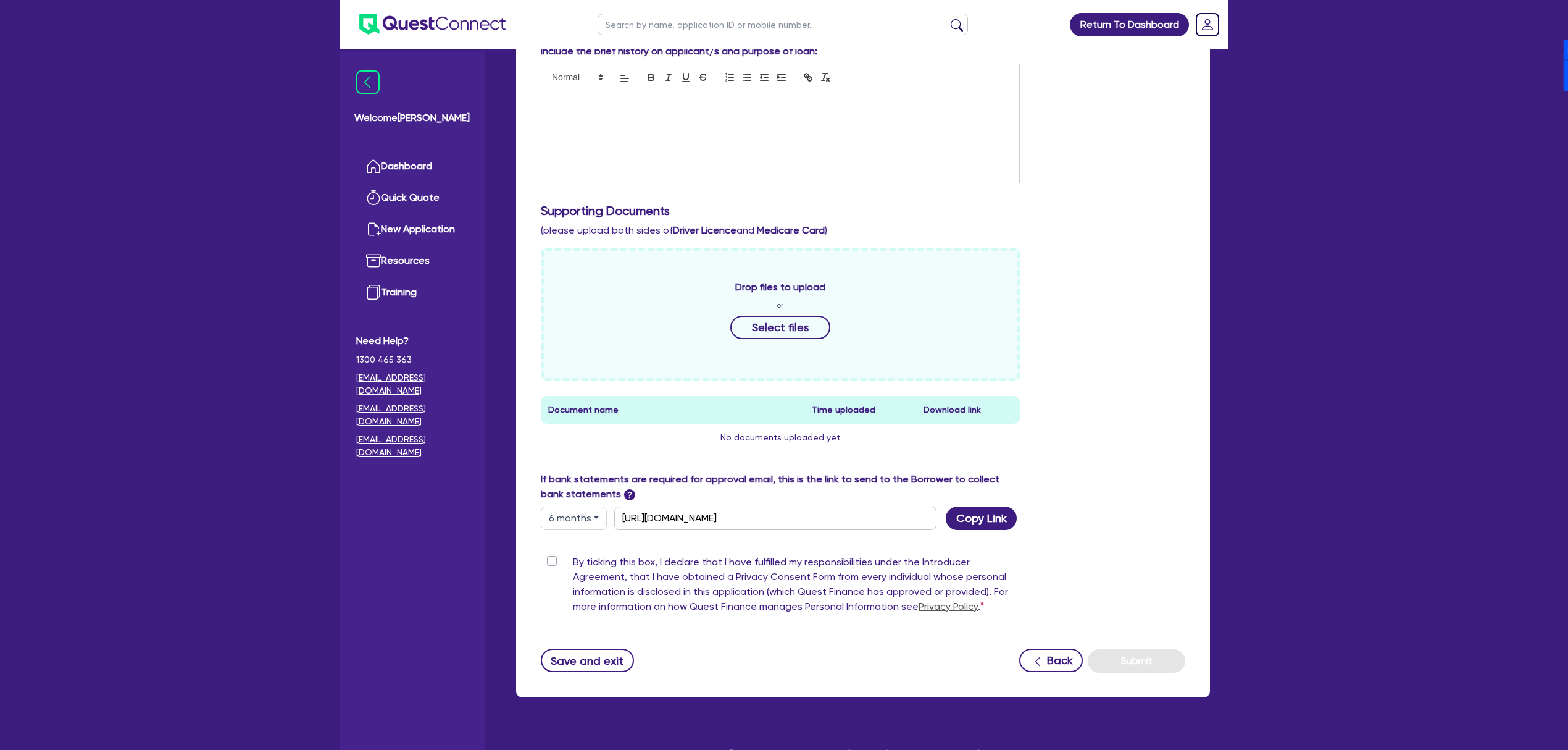
scroll to position [363, 0]
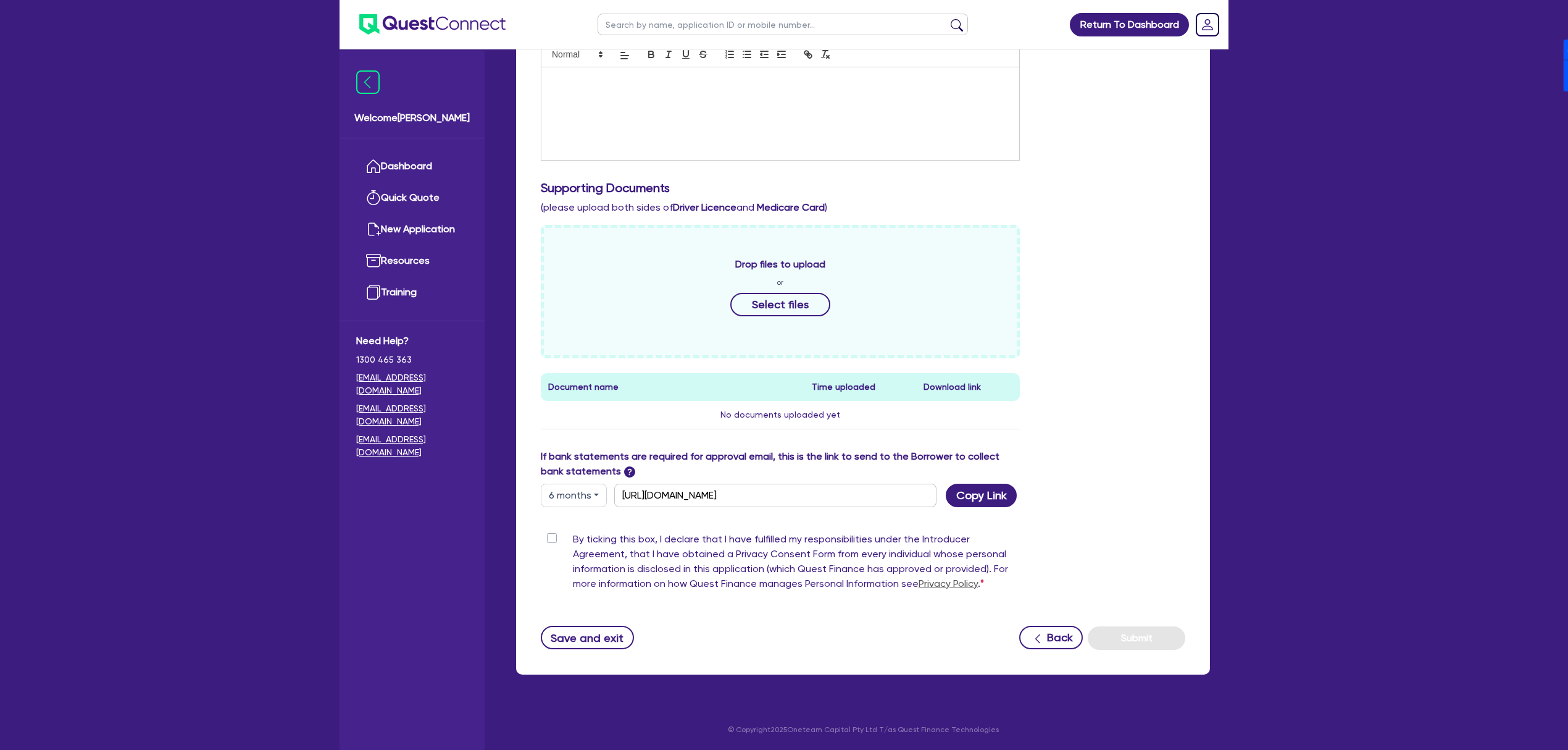
drag, startPoint x: 574, startPoint y: 493, endPoint x: 576, endPoint y: 500, distance: 7.3
click at [574, 493] on button "6 months" at bounding box center [574, 495] width 66 height 23
click at [584, 565] on link "12 months" at bounding box center [590, 570] width 97 height 23
type input "https://scv.bankstatements.com.au/QUSF-QF14978"
click at [958, 496] on button "Copy Link" at bounding box center [981, 495] width 71 height 23
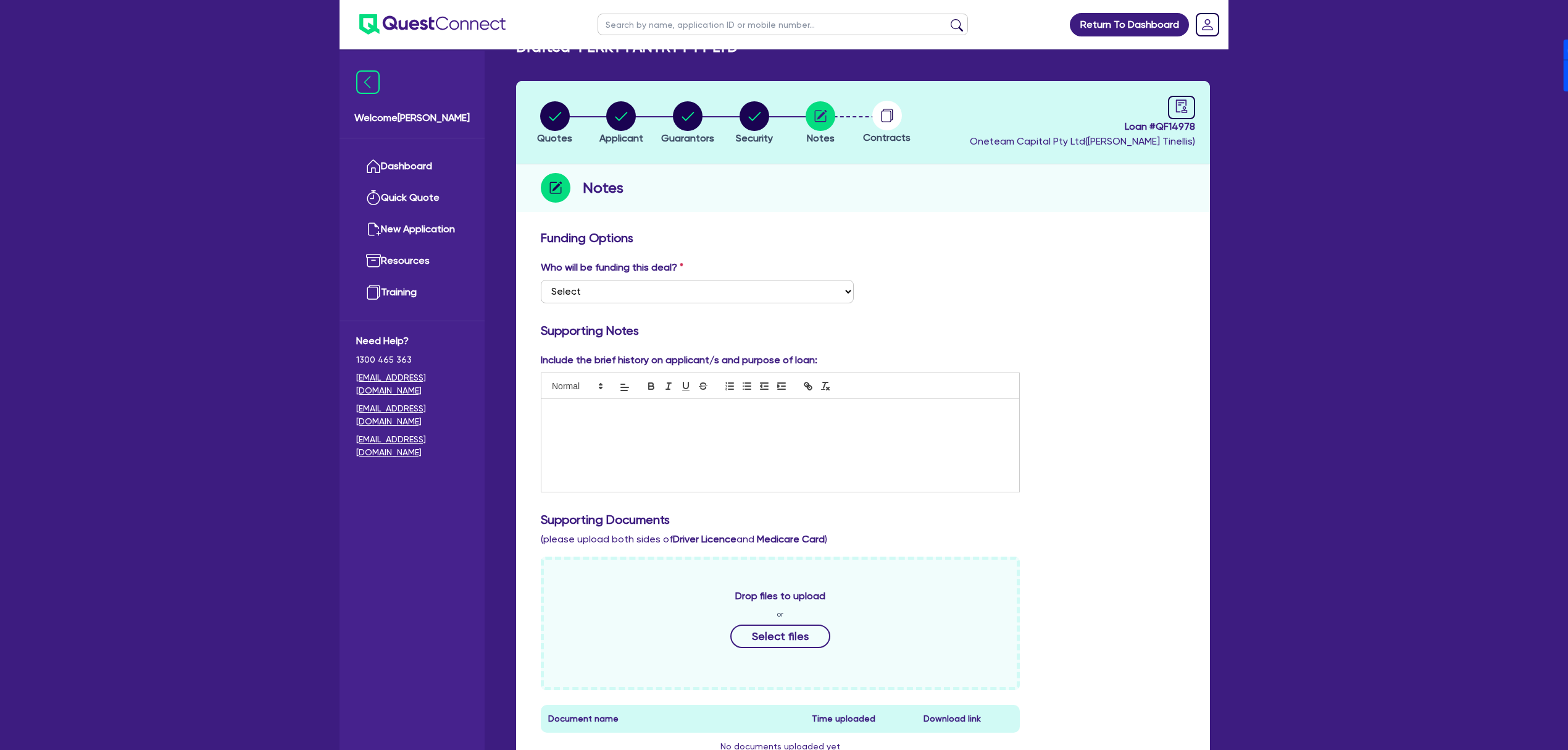
scroll to position [0, 0]
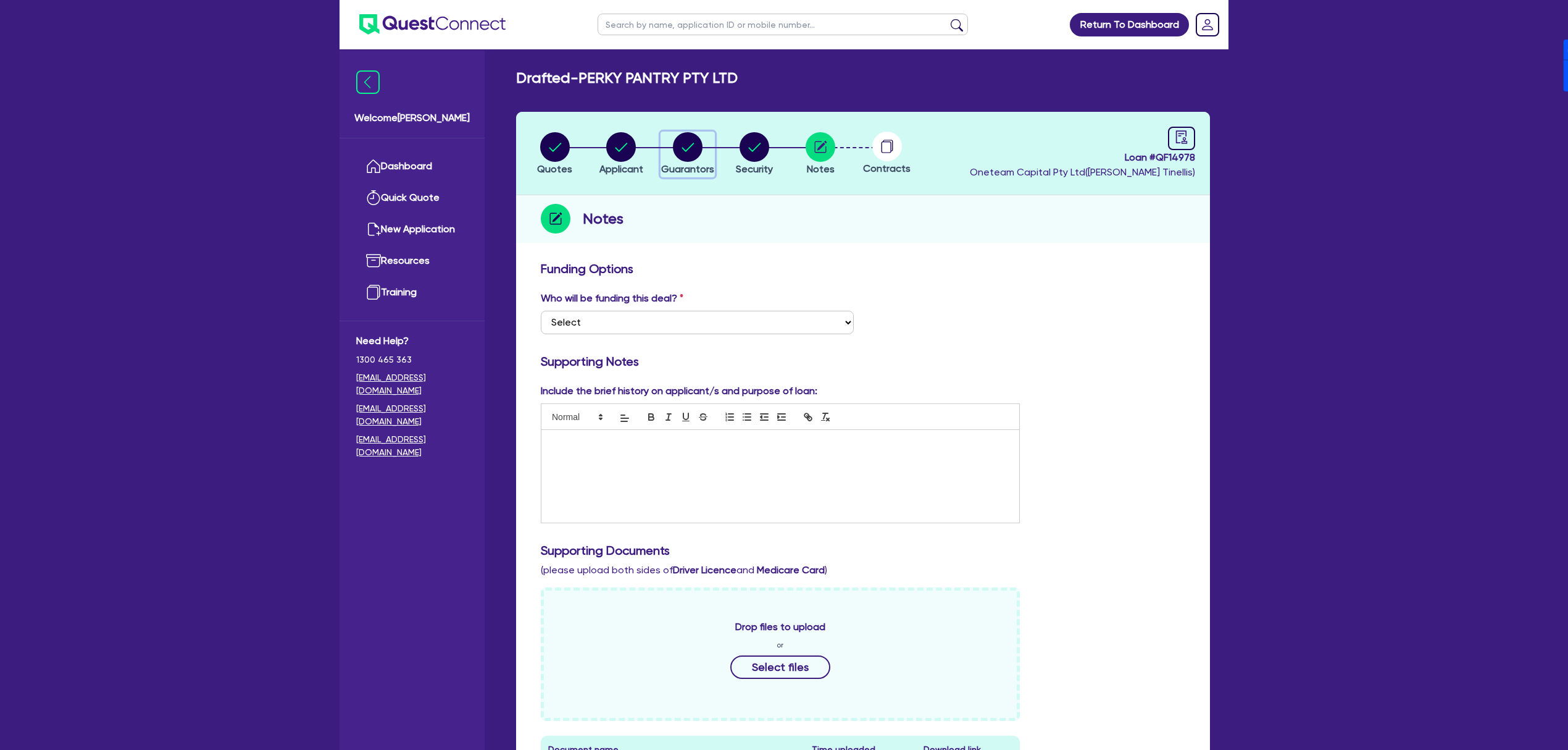
click at [684, 141] on circle "button" at bounding box center [688, 147] width 30 height 30
select select "MR"
select select "[GEOGRAPHIC_DATA]"
select select "MARRIED"
select select "CASH"
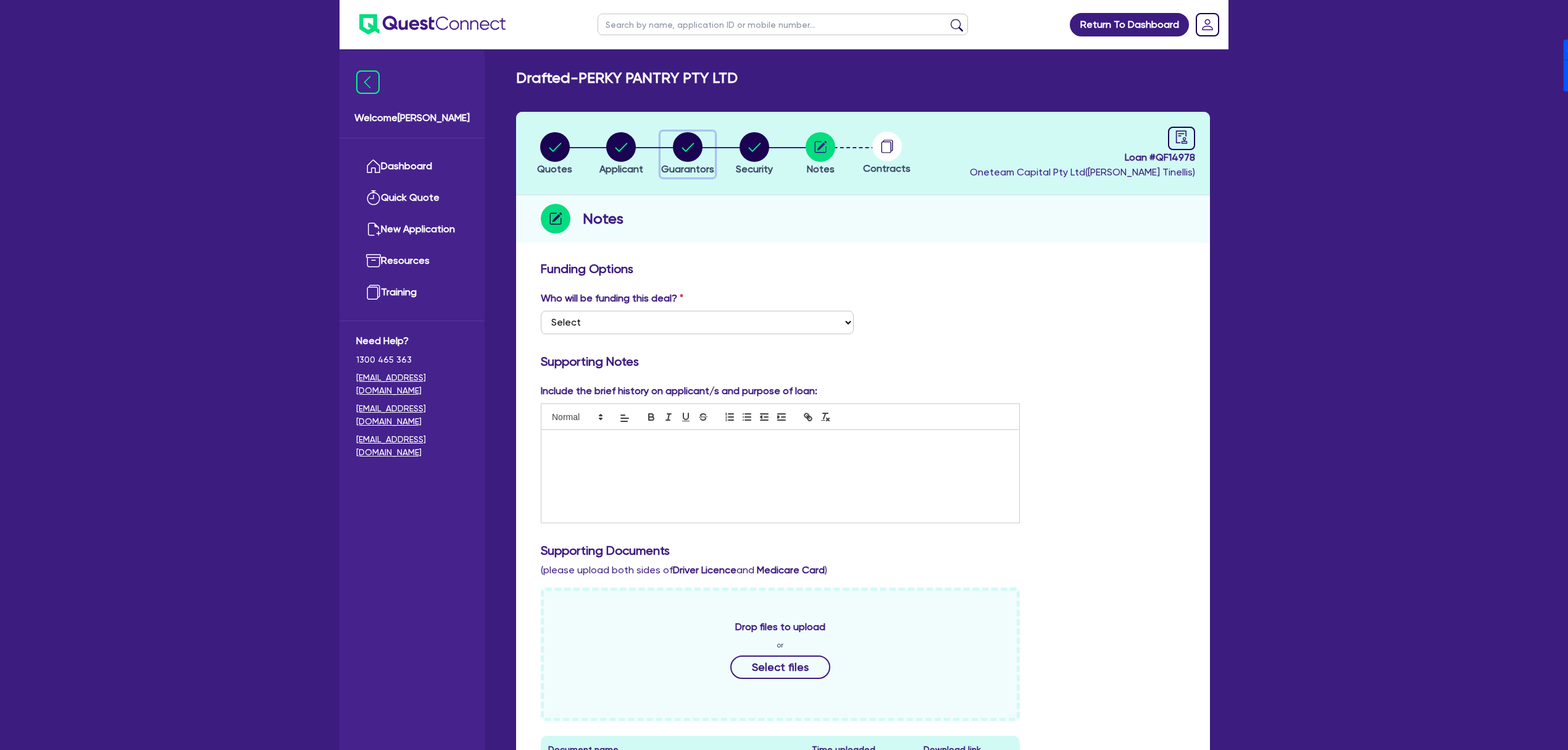
select select "PROPERTY"
select select "VEHICLE"
select select "EQUIPMENT"
select select "OTHER"
select select "HOUSEHOLD_PERSONAL"
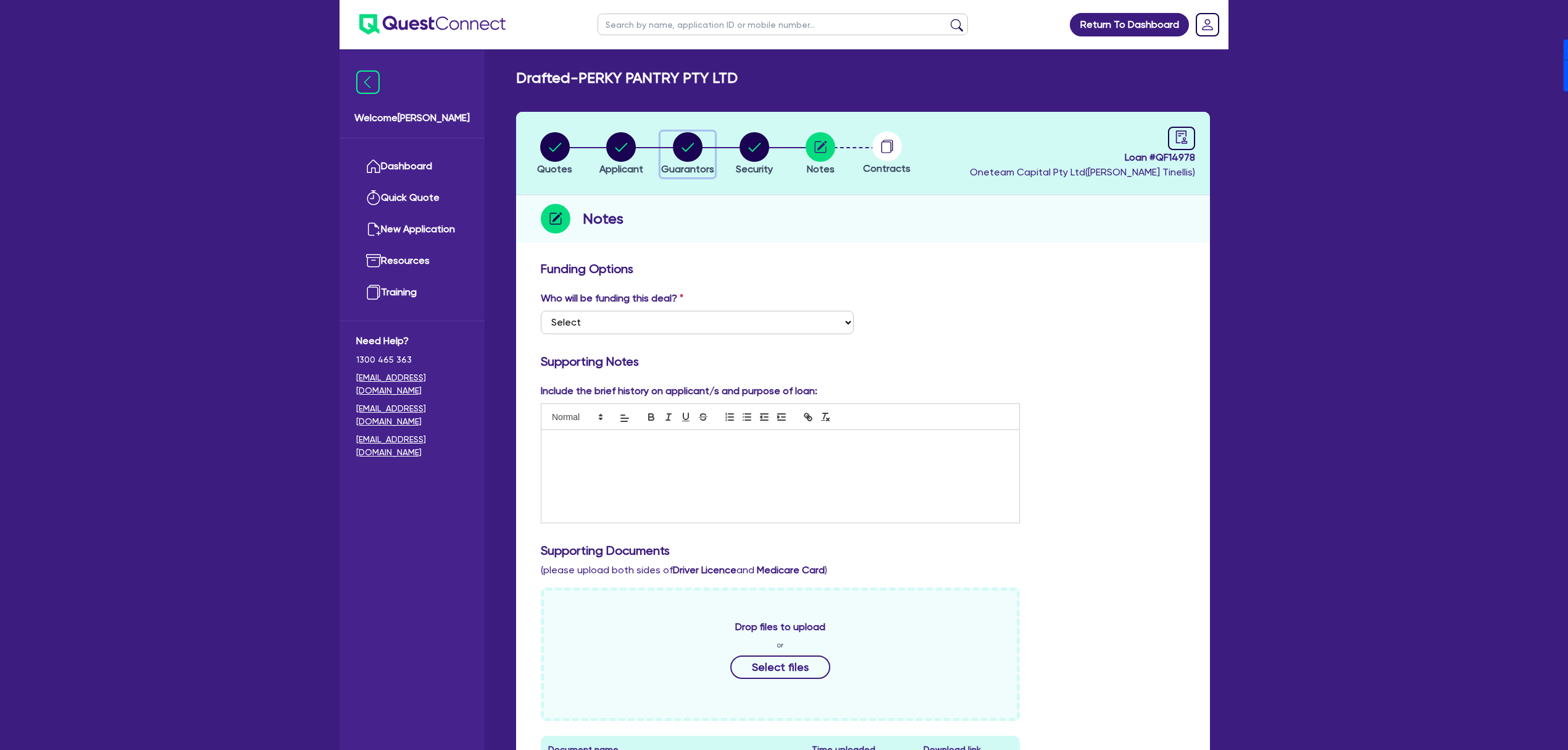
select select "MORTGAGE"
select select "VEHICLE_LOAN"
select select "MRS"
select select "[GEOGRAPHIC_DATA]"
select select "MARRIED"
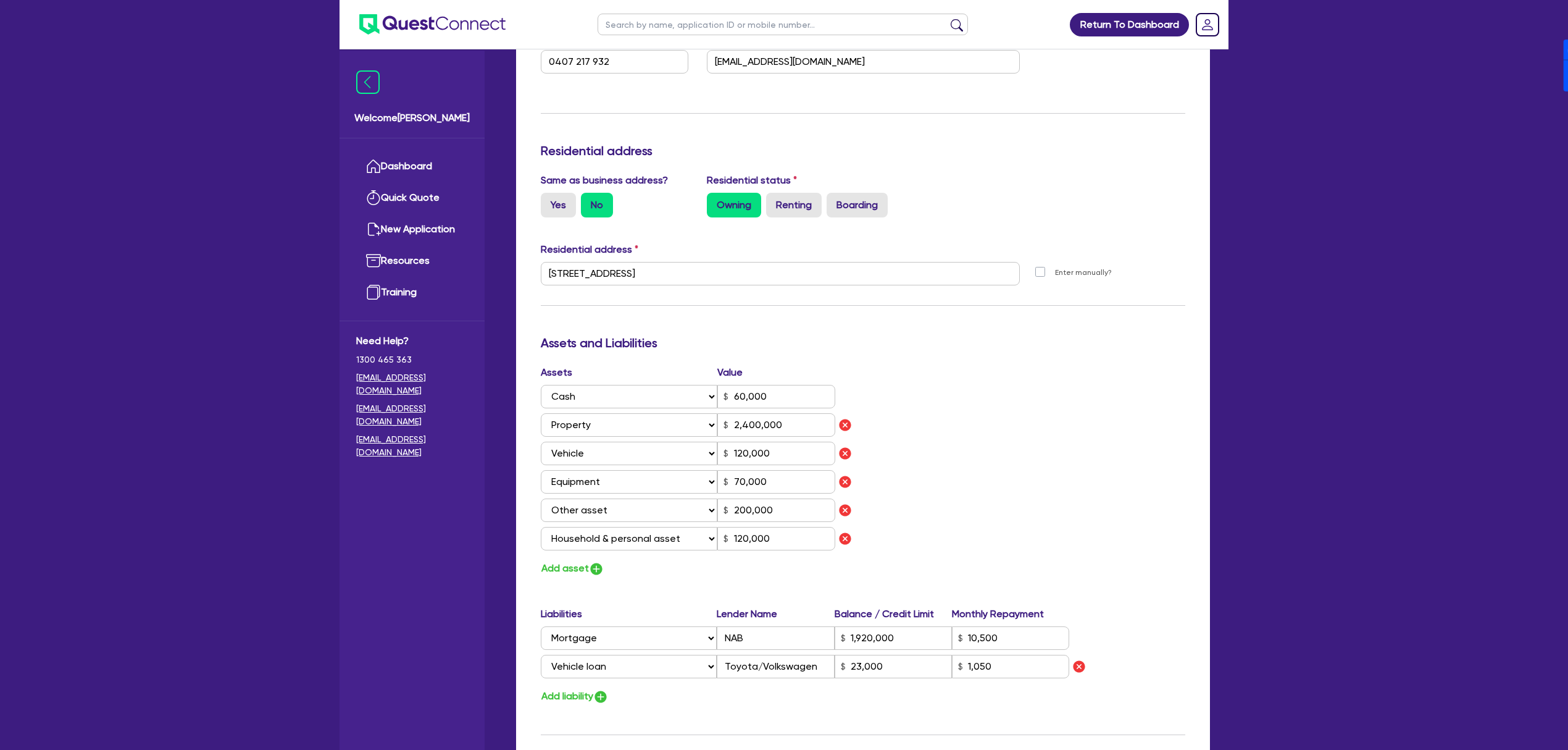
scroll to position [23, 0]
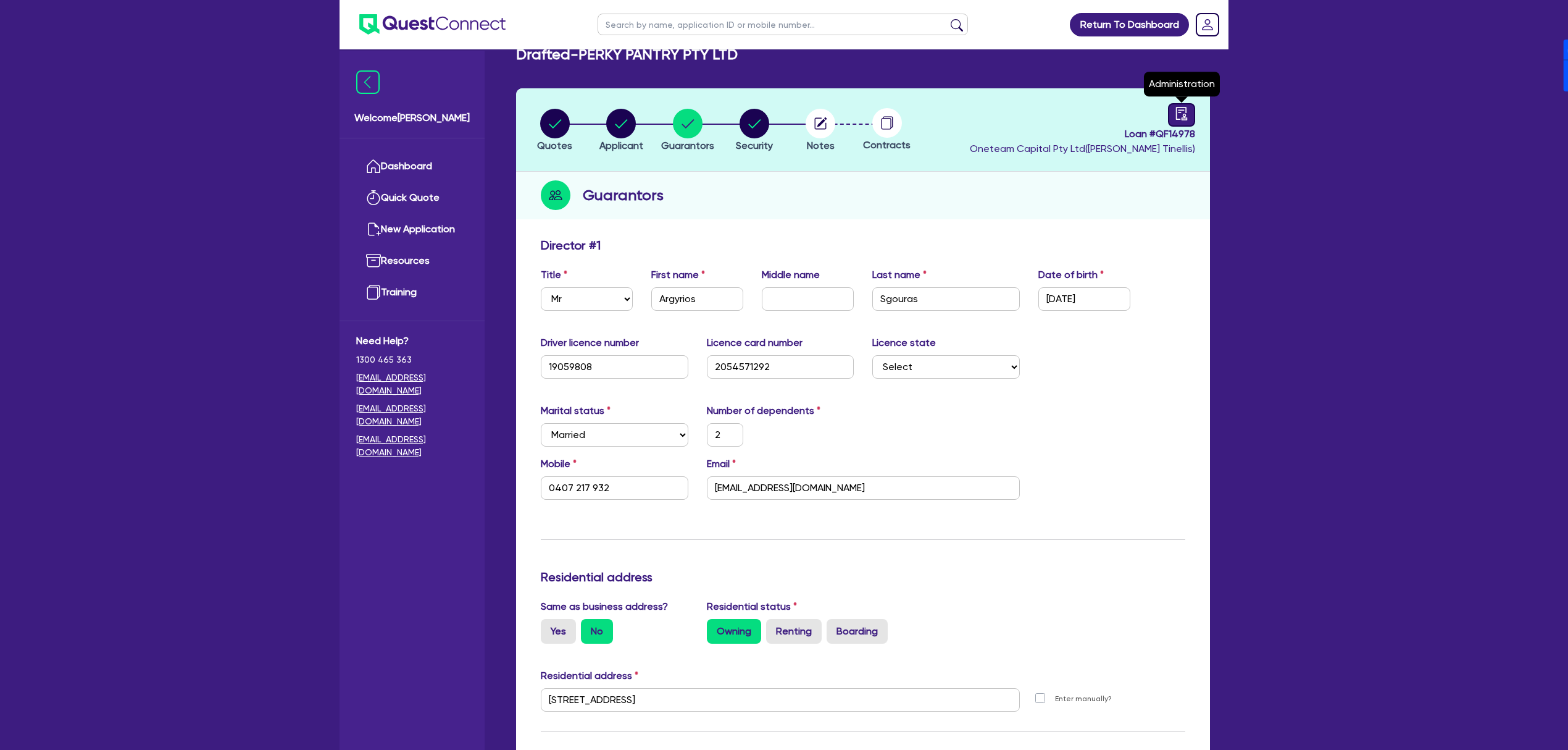
click at [1183, 112] on icon "audit" at bounding box center [1181, 113] width 13 height 13
select select "DRAFTED_NEW"
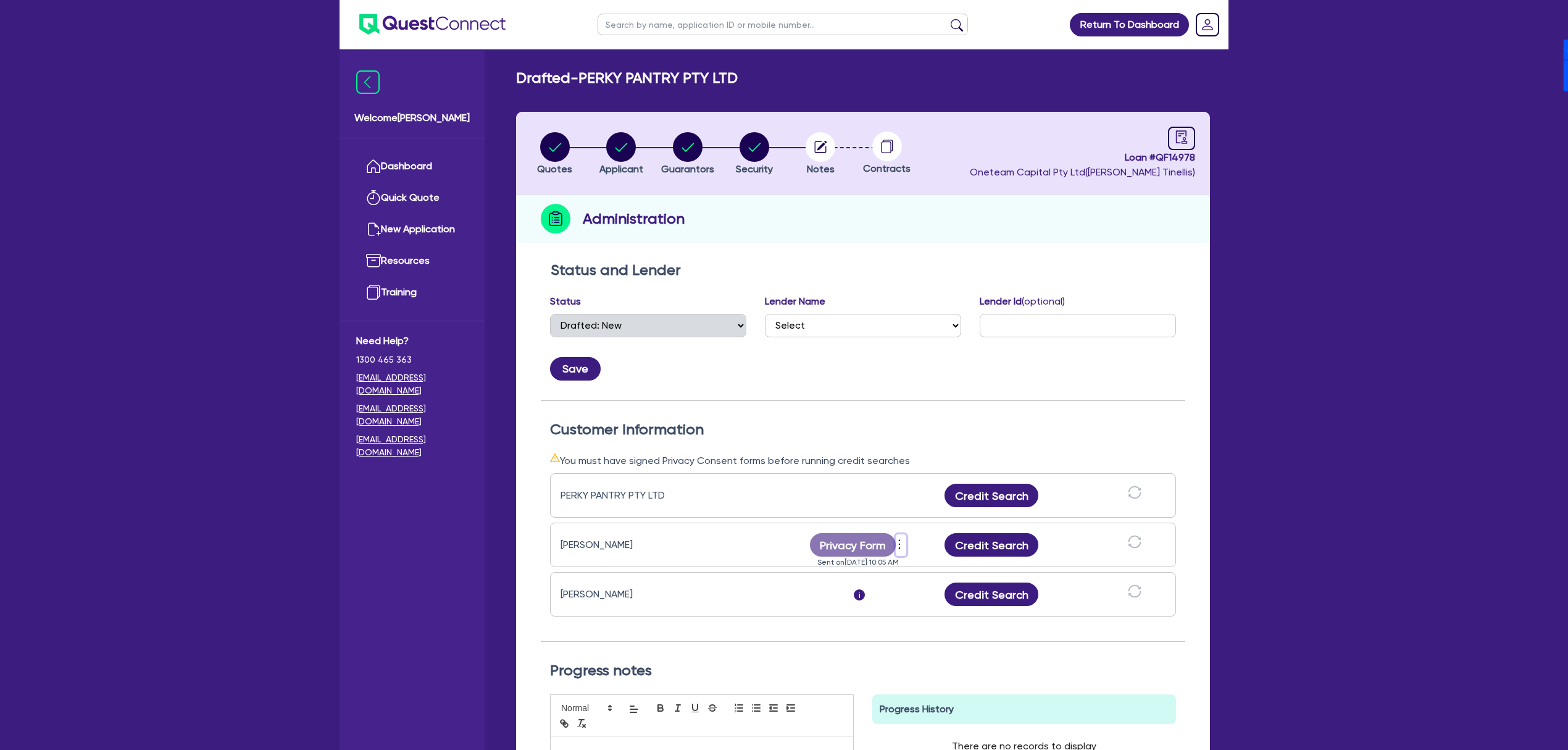
click at [899, 545] on icon "more" at bounding box center [900, 544] width 13 height 18
click at [986, 565] on link "Send new privacy form" at bounding box center [967, 562] width 118 height 18
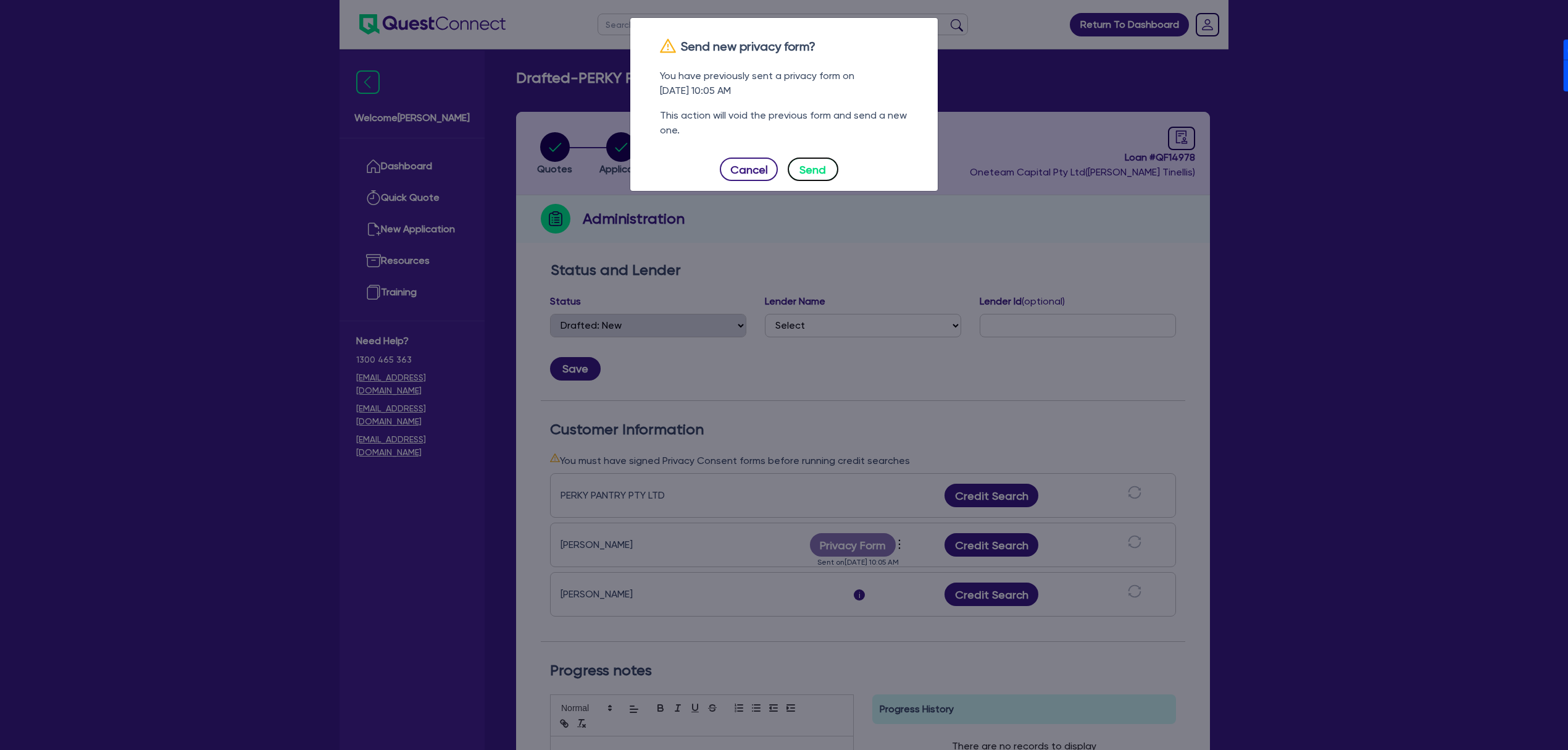
click at [805, 168] on button "Send" at bounding box center [813, 168] width 51 height 23
